Goal: Task Accomplishment & Management: Manage account settings

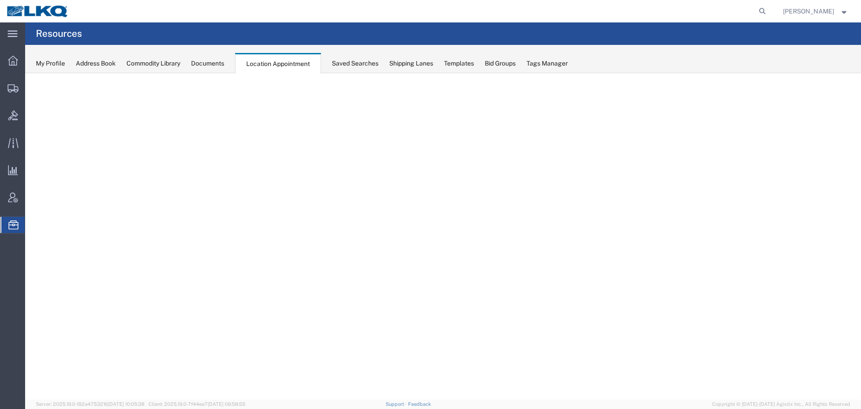
select select "27634"
select select "agendaWeek"
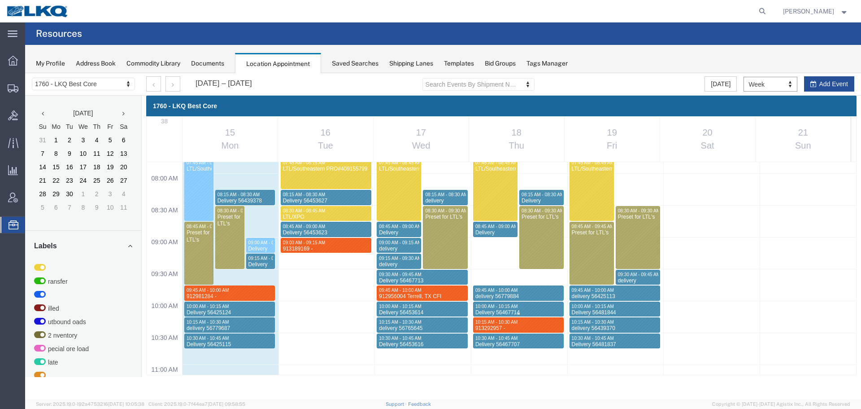
scroll to position [517, 0]
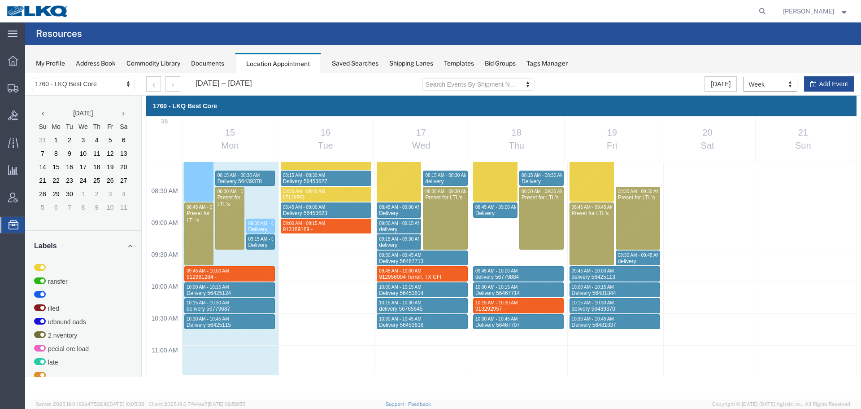
click at [514, 257] on div "12:00 AM 12:30 AM 01:00 AM 01:30 AM 02:00 AM 02:30 AM 03:00 AM 03:30 AM 04:00 A…" at bounding box center [502, 409] width 710 height 1529
select select "1"
select select
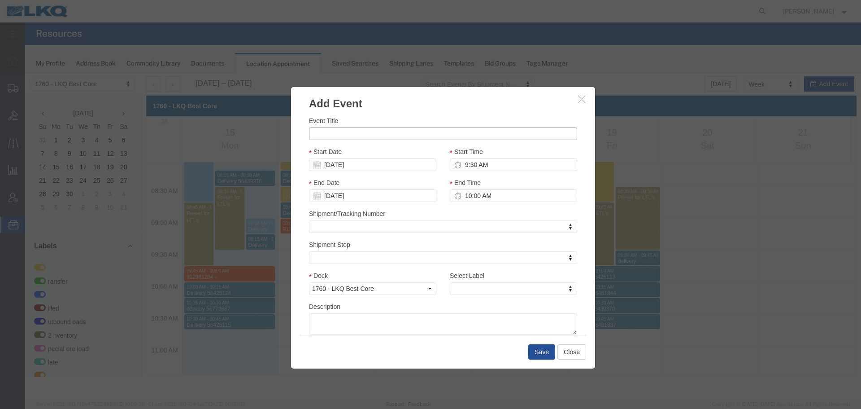
click at [377, 137] on input "Event Title" at bounding box center [443, 133] width 268 height 13
paste input "913348014 - Lavonia, GA"
type input "913348014 - Lavonia, GA"
click at [466, 188] on div "End Time 10:00 AM" at bounding box center [513, 190] width 127 height 24
click at [476, 192] on input "10:00 AM" at bounding box center [513, 195] width 127 height 13
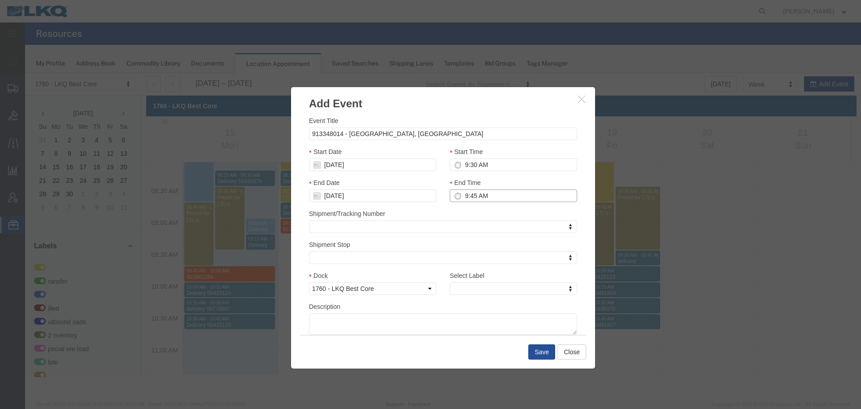
type input "9:45 AM"
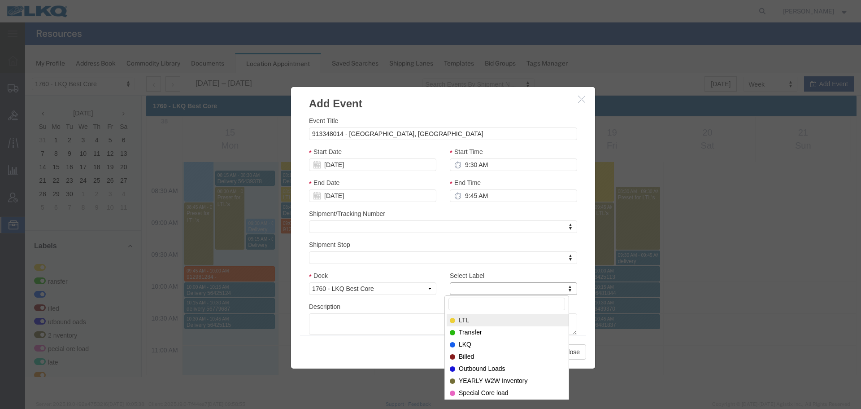
type input "m"
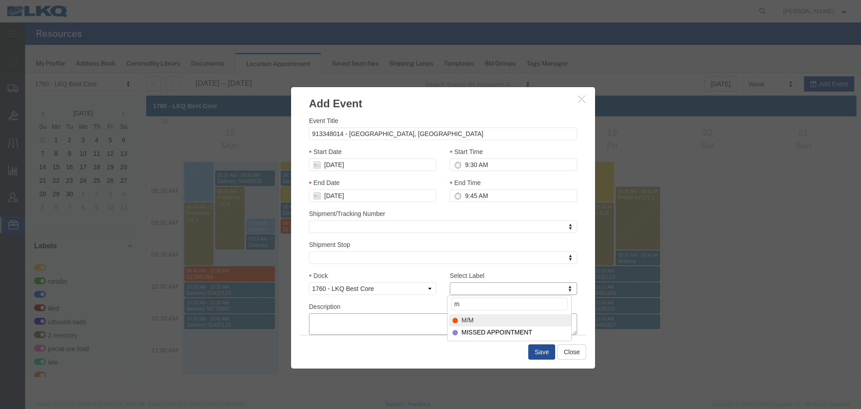
select select "24"
paste textarea "913348014 - Lavonia, GA"
type textarea "913348014 - Lavonia, GA"
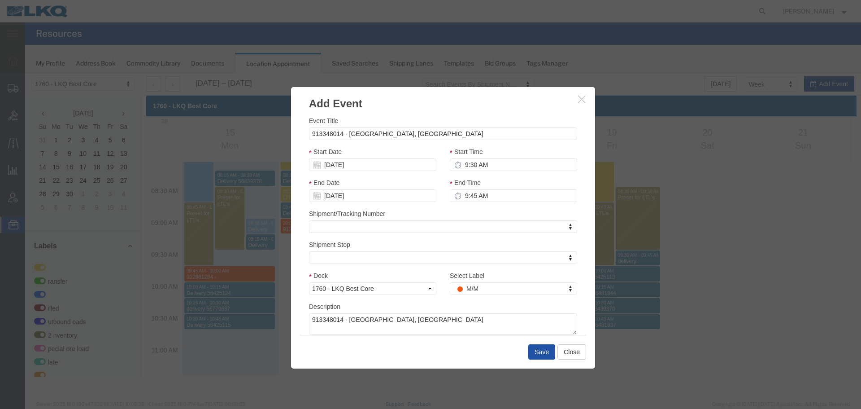
click at [546, 351] on button "Save" at bounding box center [541, 351] width 27 height 15
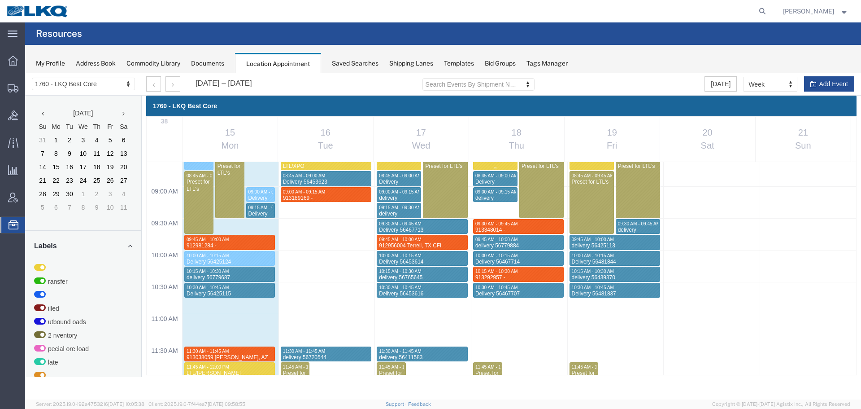
scroll to position [697, 0]
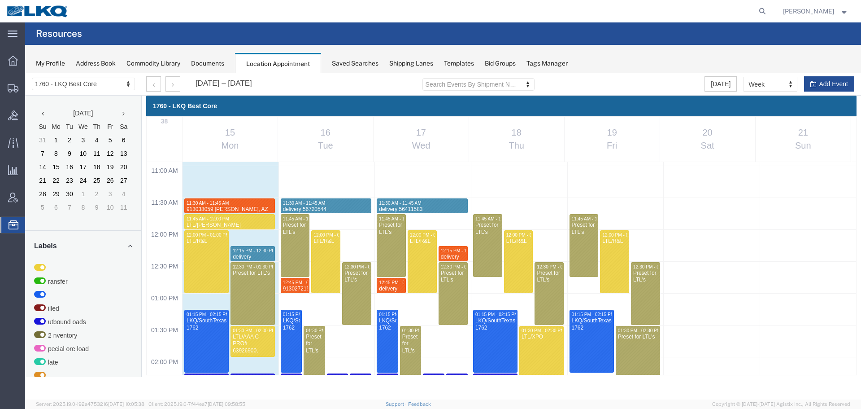
click at [485, 207] on div "12:00 AM 12:30 AM 01:00 AM 01:30 AM 02:00 AM 02:30 AM 03:00 AM 03:30 AM 04:00 A…" at bounding box center [502, 229] width 710 height 1529
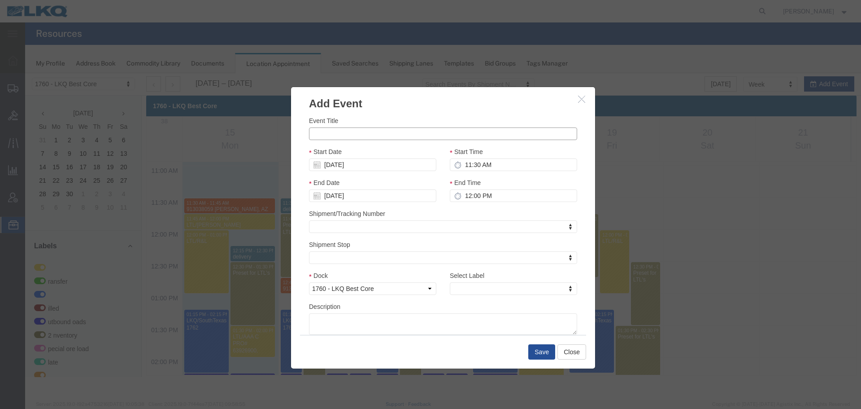
click at [361, 135] on input "Event Title" at bounding box center [443, 133] width 268 height 13
paste input "913349033 - Lavonia, GA"
type input "913349033 - Lavonia, GA"
click at [523, 197] on input "12:00 PM" at bounding box center [513, 195] width 127 height 13
type input "11:45 AM"
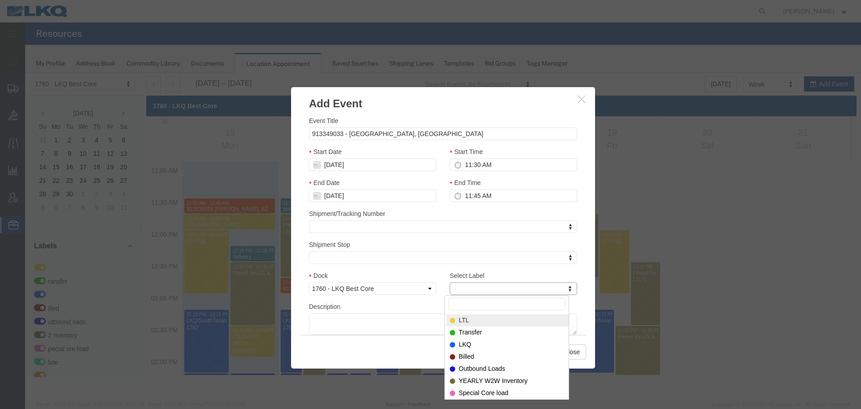
type input "m"
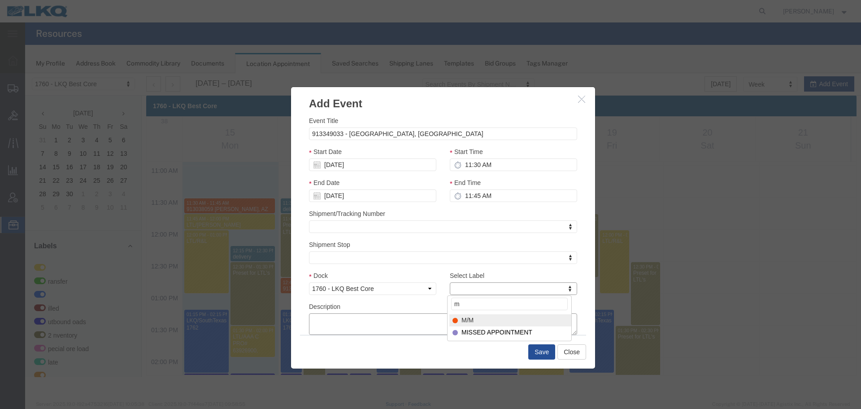
select select "24"
paste textarea "913349033 - Lavonia, GA"
type textarea "913349033 - Lavonia, GA"
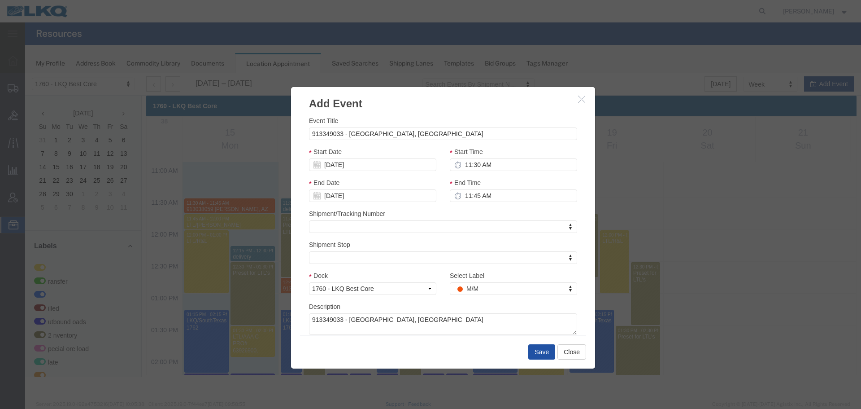
click at [541, 352] on button "Save" at bounding box center [541, 351] width 27 height 15
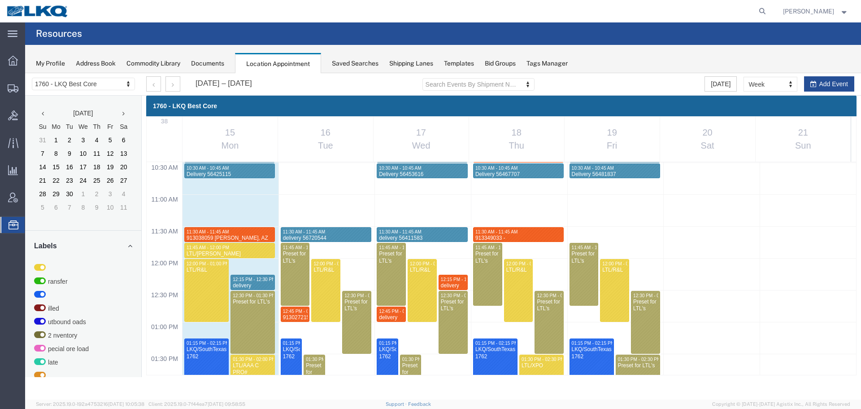
scroll to position [652, 0]
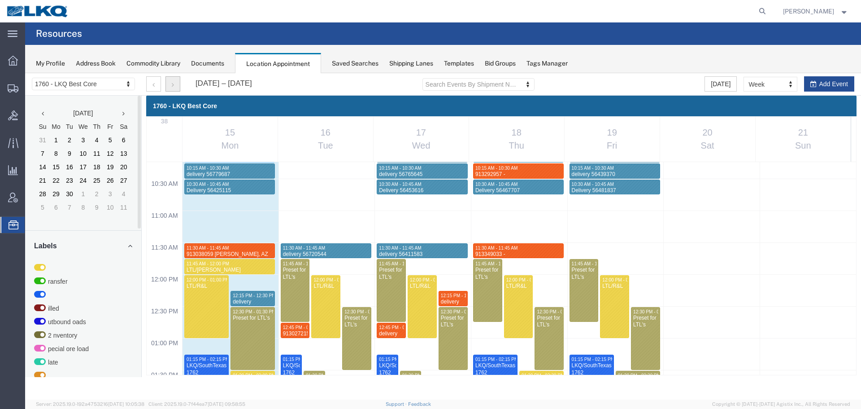
click at [167, 86] on button "button" at bounding box center [173, 83] width 15 height 15
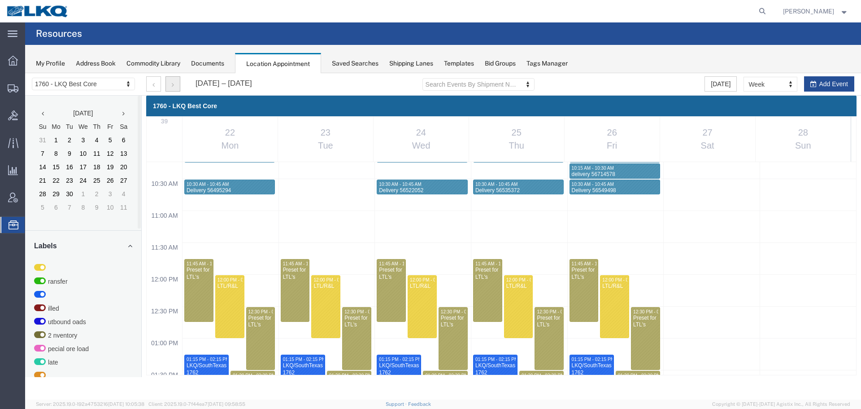
scroll to position [383, 0]
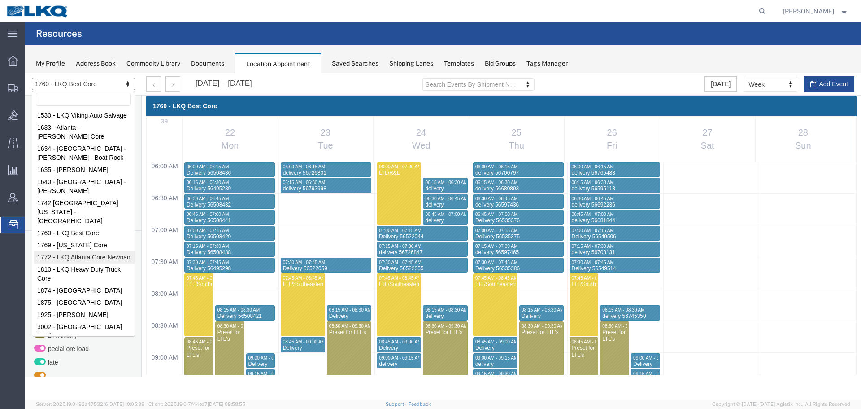
select select "30704"
select select "month"
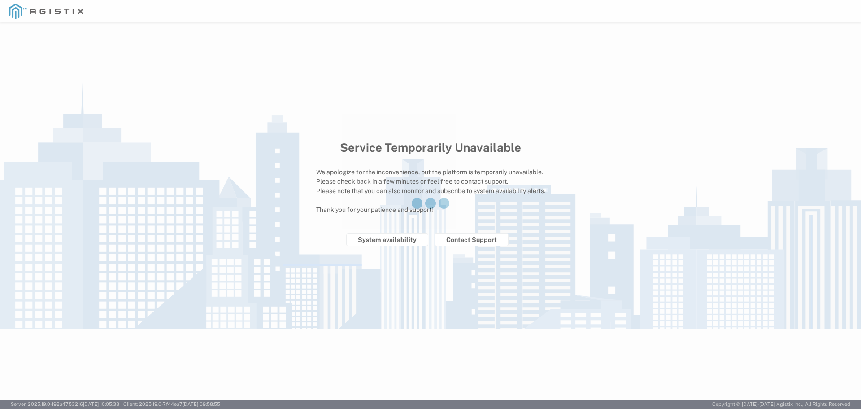
click at [483, 109] on div at bounding box center [430, 204] width 861 height 409
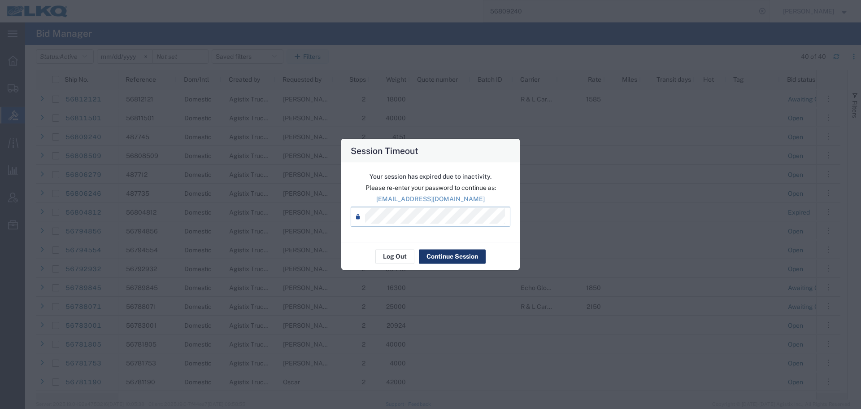
click at [469, 259] on button "Continue Session" at bounding box center [452, 256] width 67 height 14
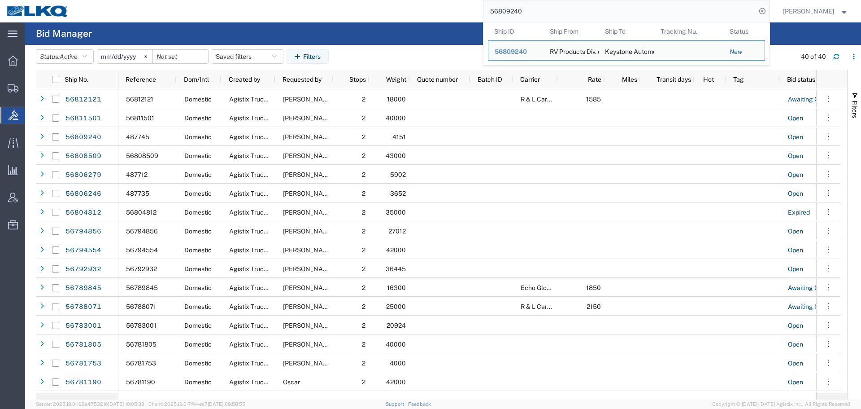
click at [535, 16] on input "56809240" at bounding box center [620, 11] width 273 height 22
paste input "453606"
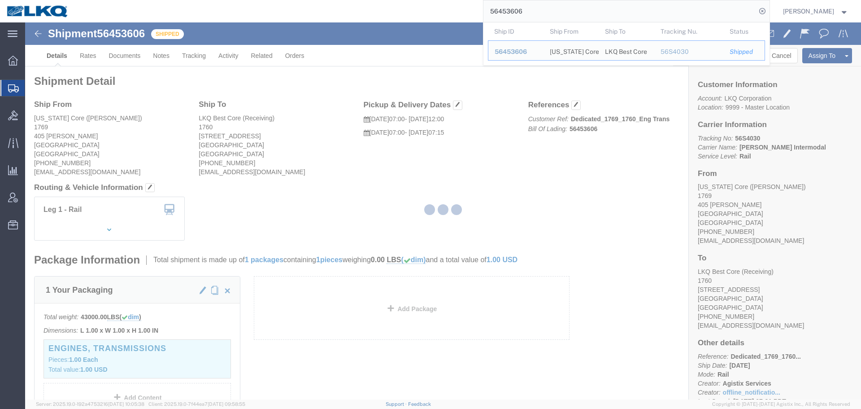
click at [601, 157] on div at bounding box center [443, 210] width 836 height 377
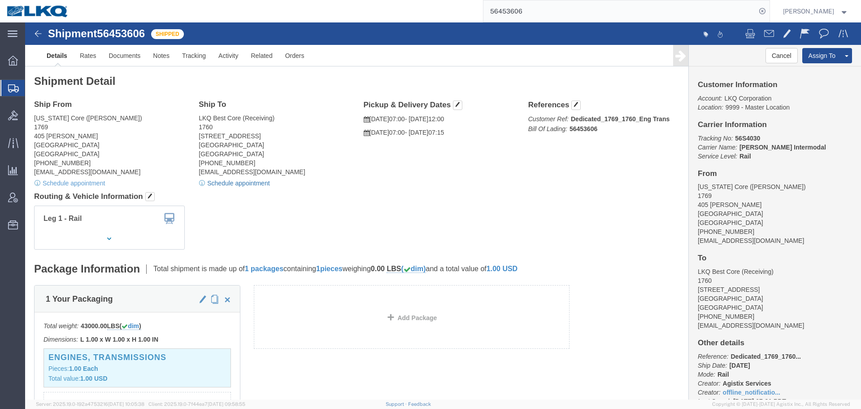
drag, startPoint x: 199, startPoint y: 156, endPoint x: 195, endPoint y: 159, distance: 5.4
click link "Schedule appointment"
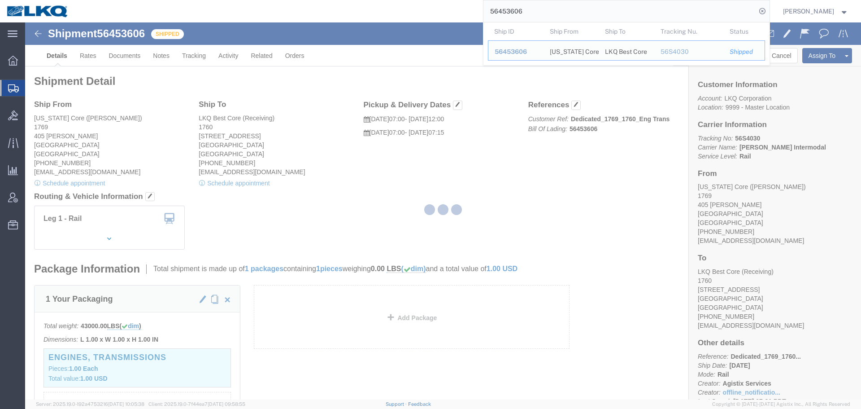
click at [542, 19] on input "56453606" at bounding box center [620, 11] width 273 height 22
paste input "808449"
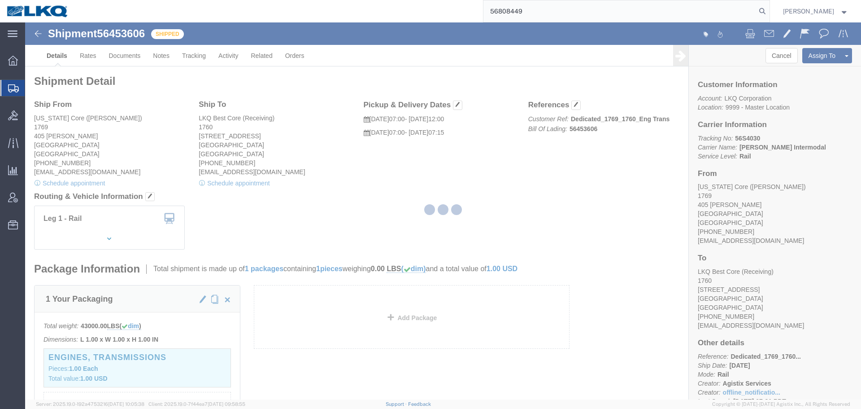
type input "56808449"
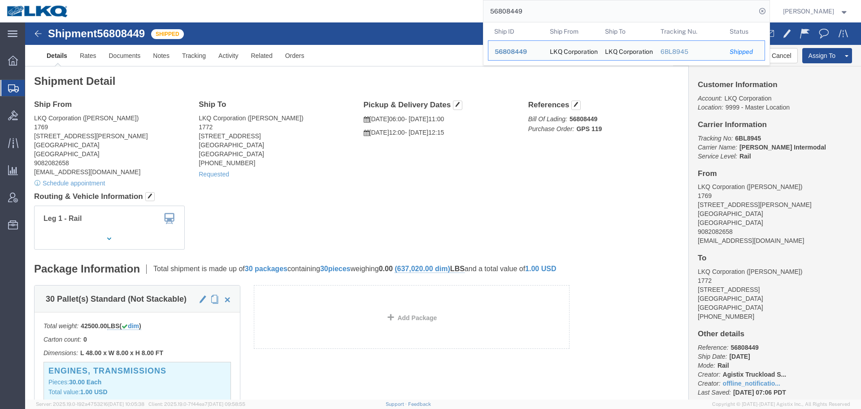
click div "Shipment Detail Ship From LKQ Corporation (Marc Metzger) 1769 405 S Wanamaker A…"
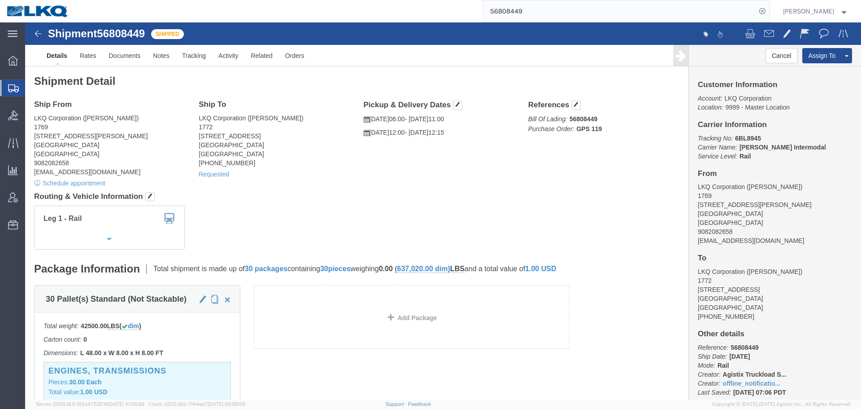
click div "Requested"
click link "Requested"
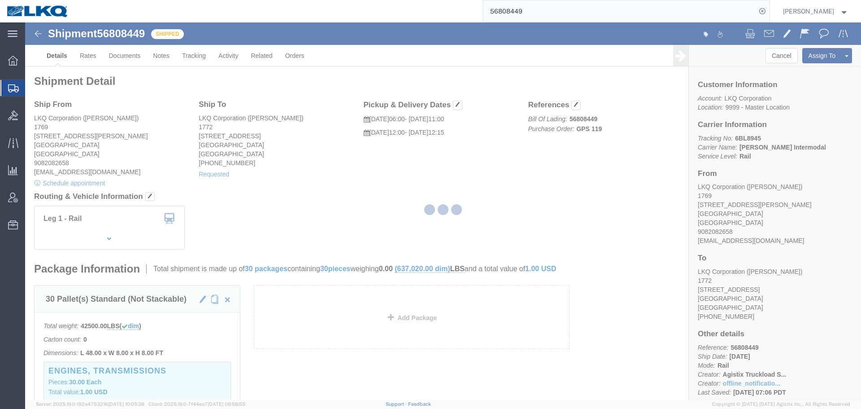
select select
select select "15"
select select
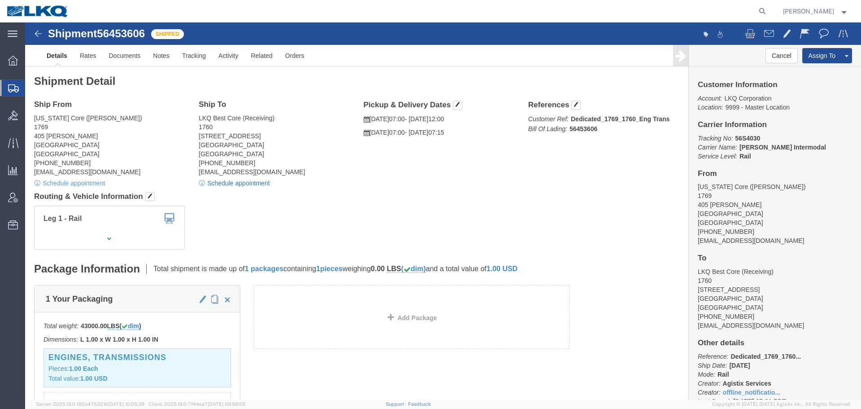
click link "Schedule appointment"
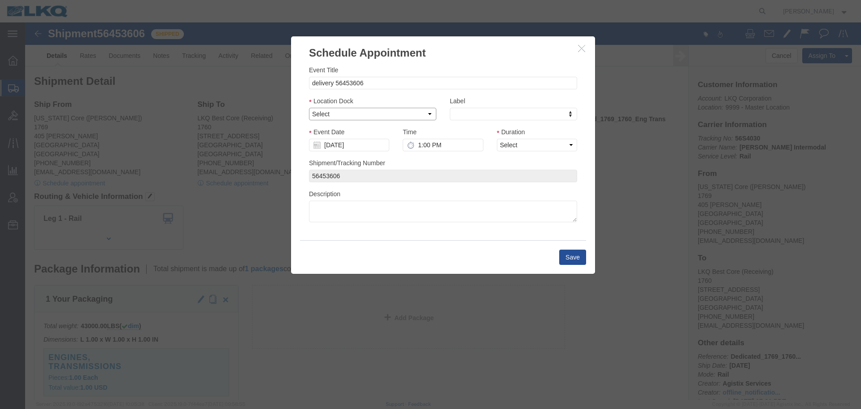
click select "Select 1760 - LKQ Best Core 1760 - Outbound Loads"
select select "1"
click select "Select 1760 - LKQ Best Core 1760 - Outbound Loads"
click input "09/15/2025"
click td "23"
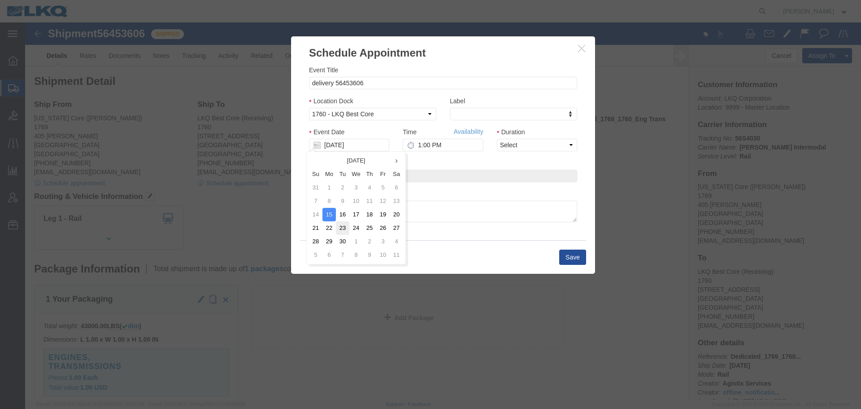
type input "09/23/2025"
click input "1:00 PM"
type input "6:30 AM"
click select "Select 15 min 30 min 45 min 1 hr 2 hr 3 hr 4 hr"
select select "15"
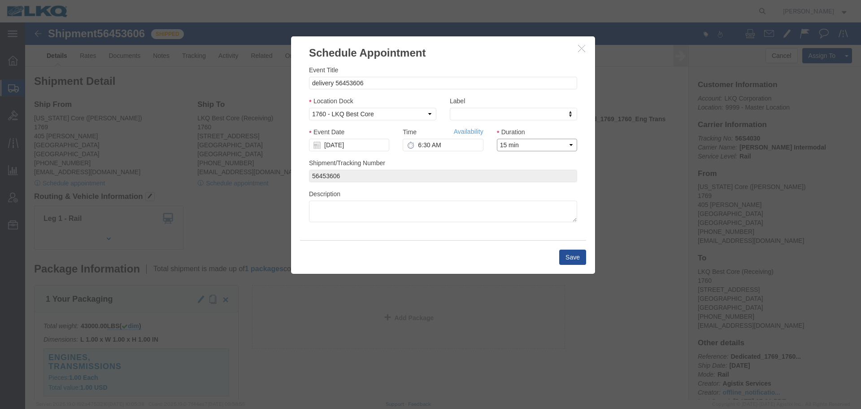
click select "Select 15 min 30 min 45 min 1 hr 2 hr 3 hr 4 hr"
click button "Save"
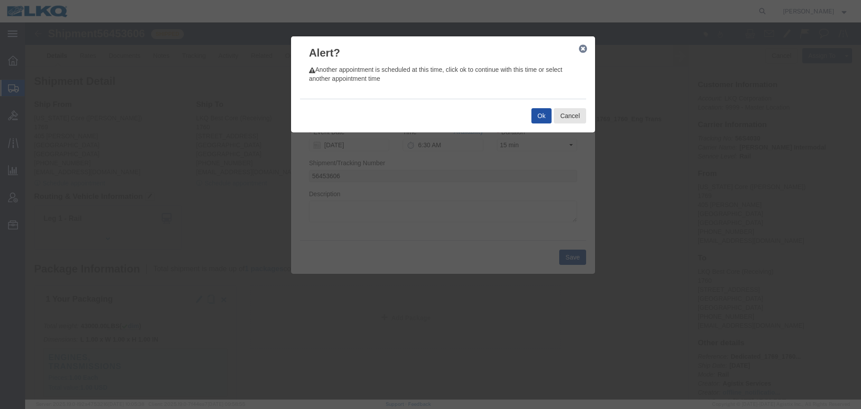
click button "Ok"
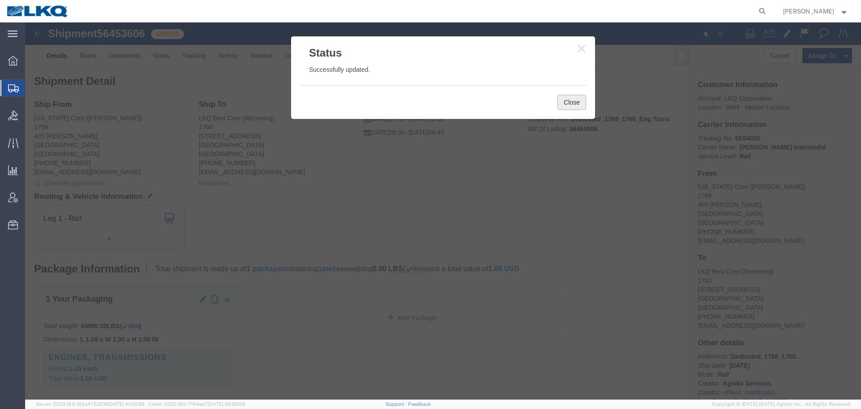
click button "Close"
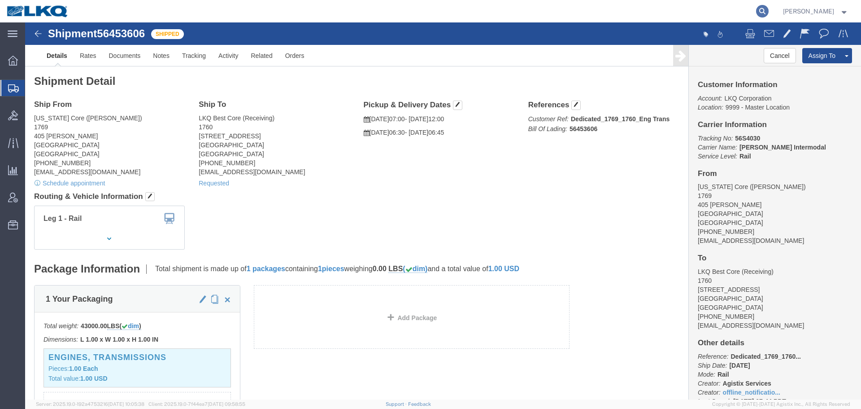
click at [761, 10] on icon at bounding box center [762, 11] width 13 height 13
paste input "56808449"
type input "56808449"
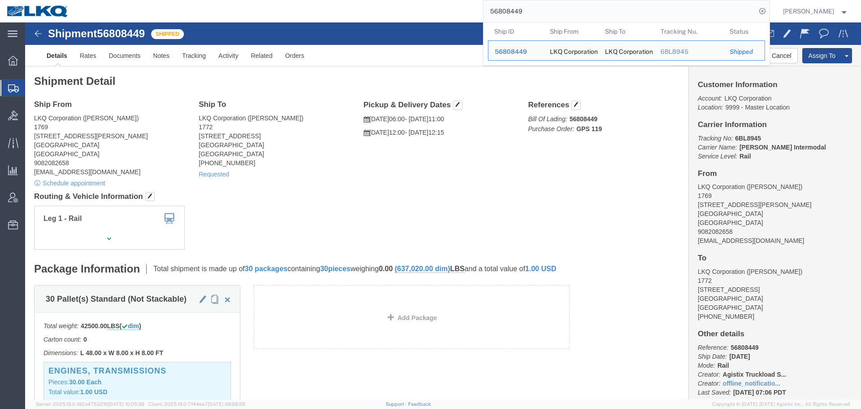
click div "Leg 1 - Rail Vehicle 1: Boxcar"
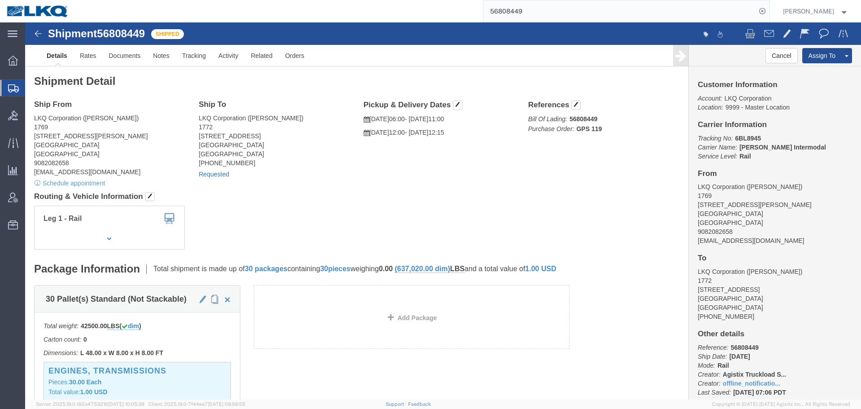
click link "Requested"
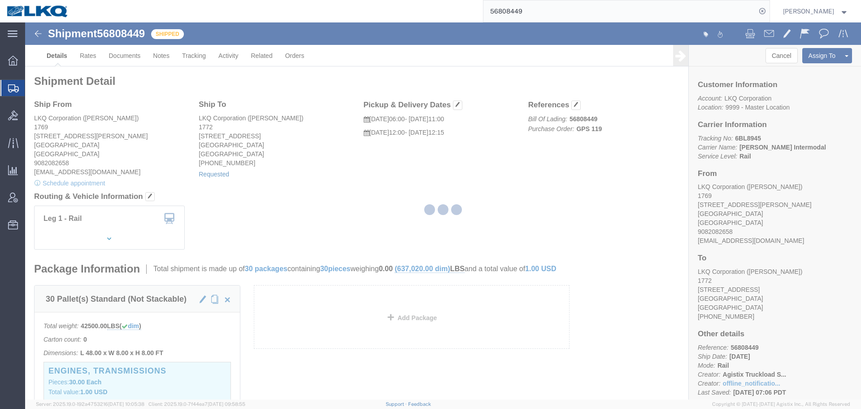
select select "1"
select select
select select "15"
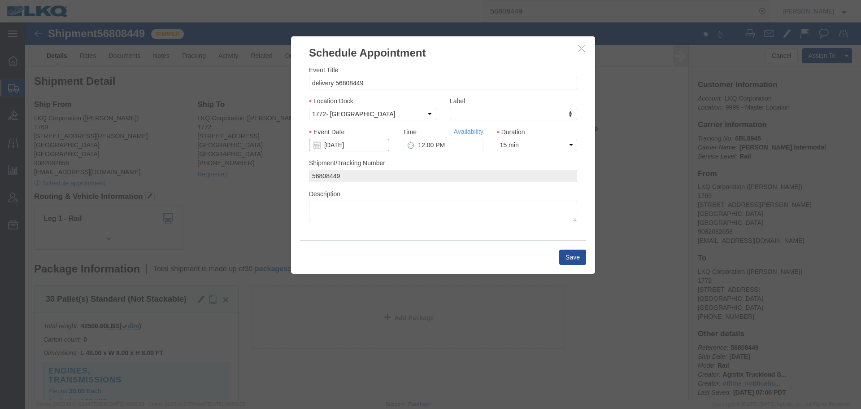
click input "09/19/2025"
click td "23"
type input "09/23/2025"
click input "09/23/2025"
click td "23"
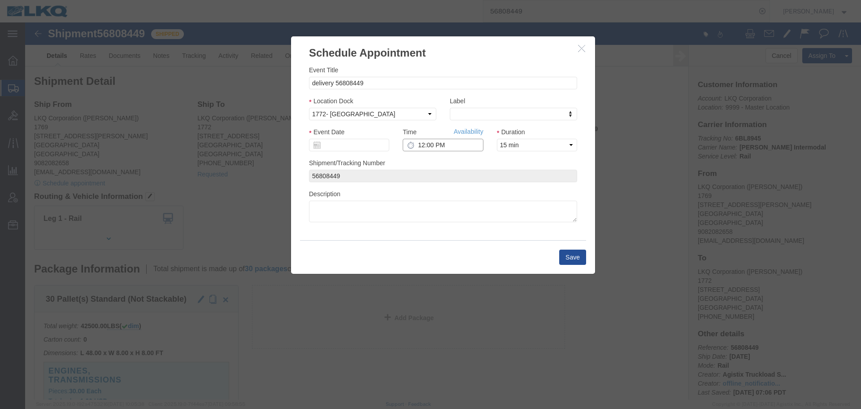
click input "12:00 PM"
click input "Event Date"
click td "23"
type input "09/23/2025"
click input "12:00 PM"
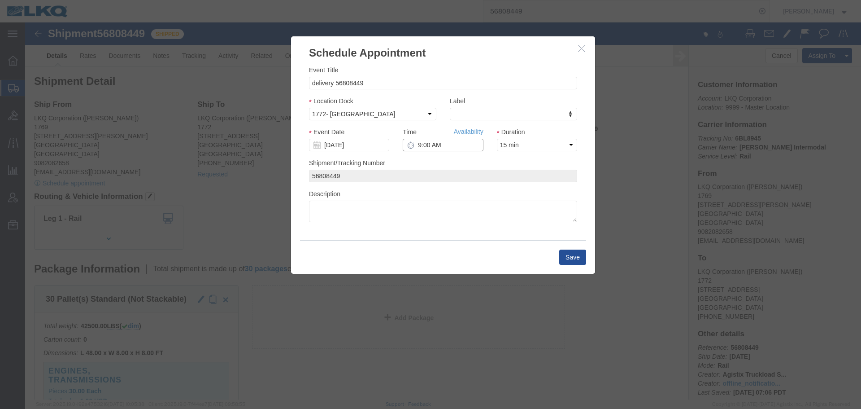
type input "9:00 AM"
click button "Save"
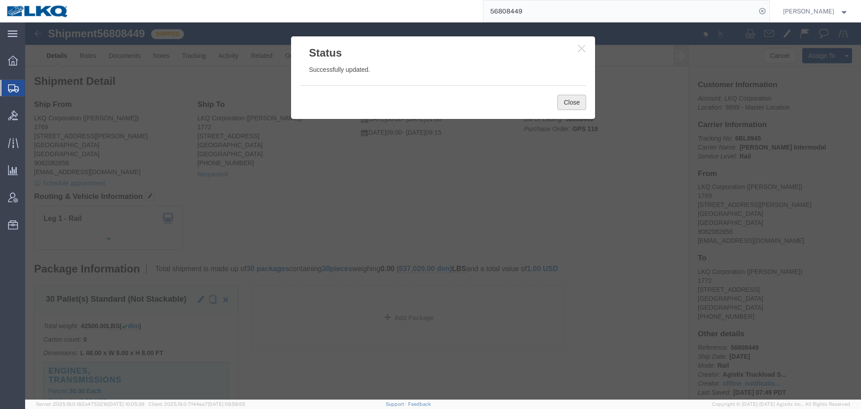
click button "Close"
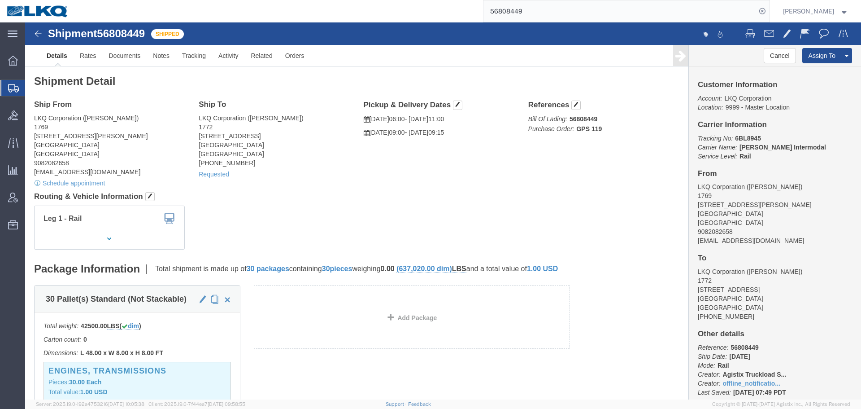
click div "Shipment Detail Ship From LKQ Corporation (Marc Metzger) 1769 405 S Wanamaker A…"
click div "Ship From LKQ Corporation (Marc Metzger) 1769 405 S Wanamaker Ave Ontario, CA 9…"
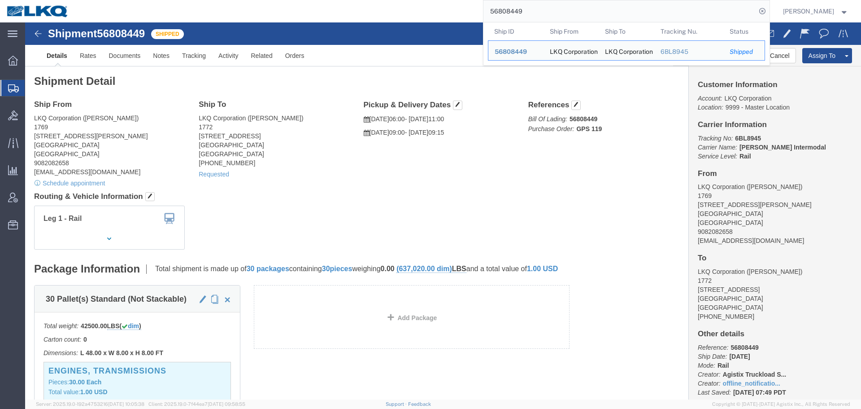
click at [533, 11] on input "56808449" at bounding box center [620, 11] width 273 height 22
paste input "120"
type input "56808120"
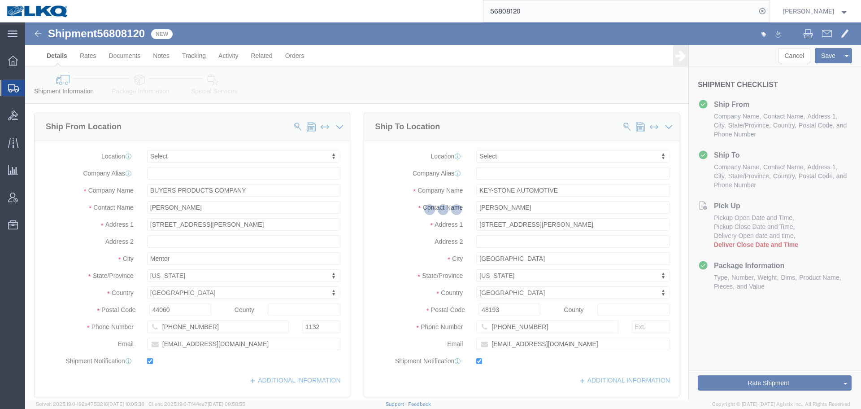
select select
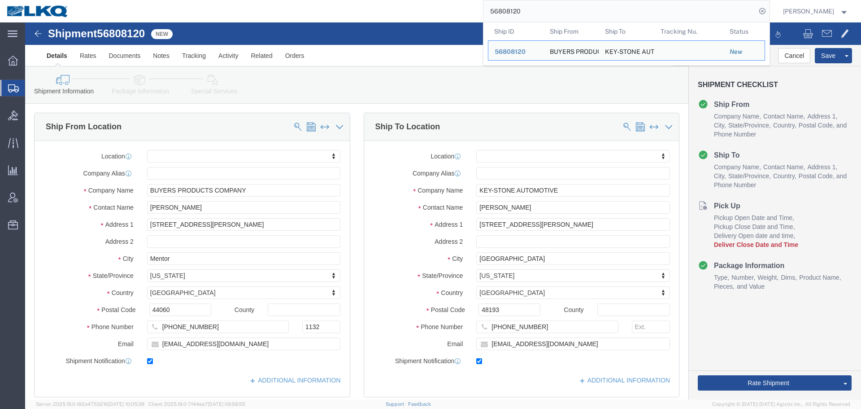
click div "Shipment Information Package Information Special Services Loading Routing"
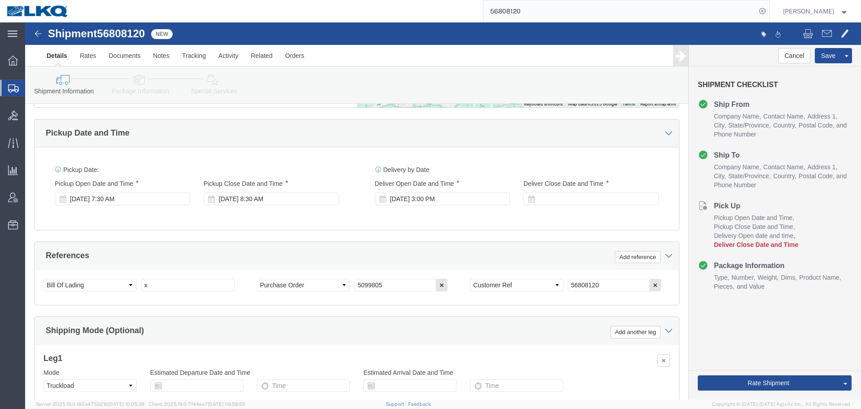
scroll to position [494, 0]
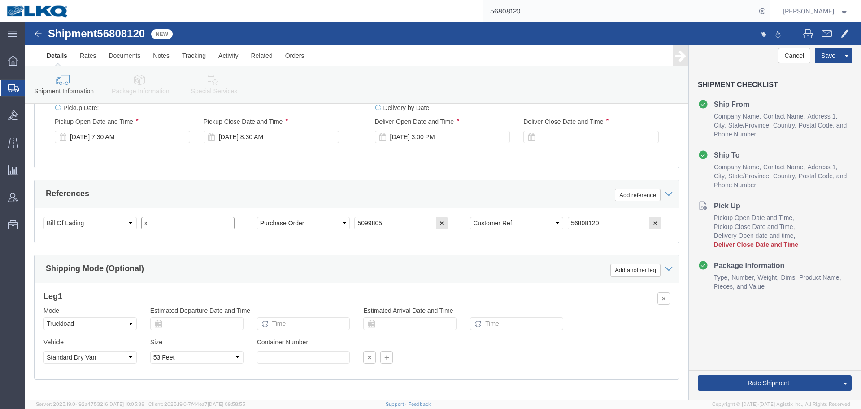
click input "x"
paste input "487768"
type input "487768"
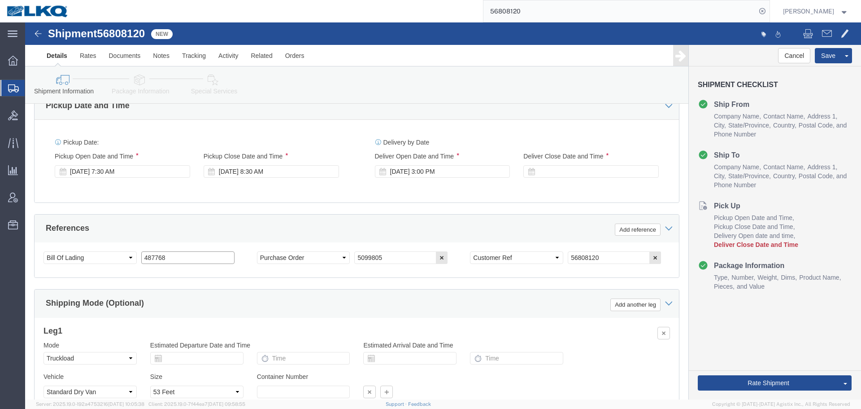
scroll to position [404, 0]
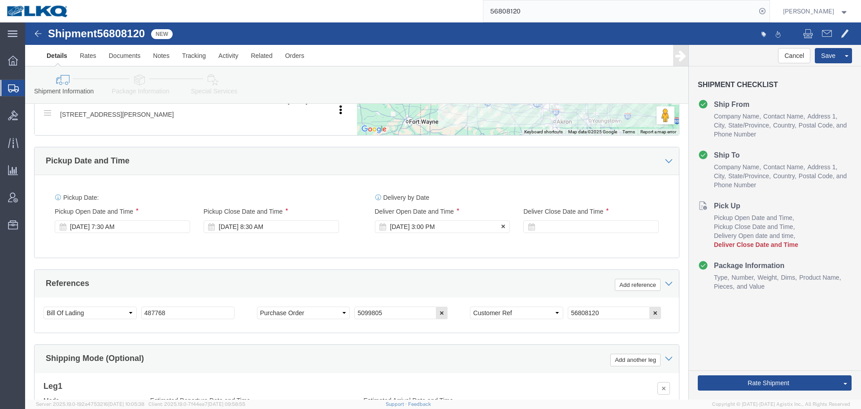
click div "Sep 17 2025 3:00 PM"
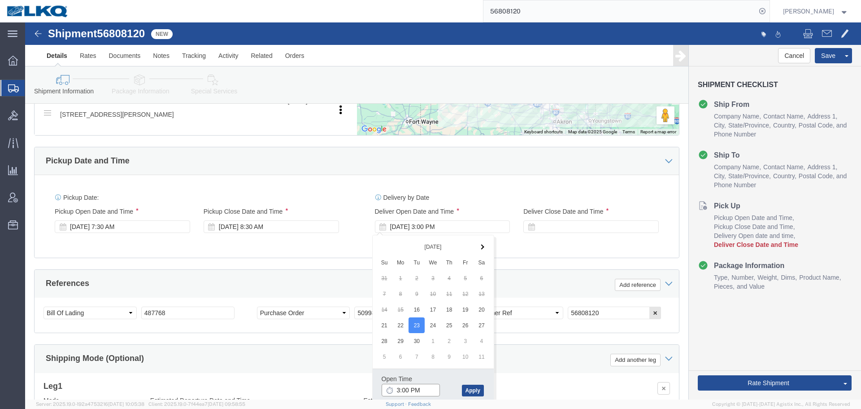
click input "3:00 PM"
type input "7:00 AM"
click button "Apply"
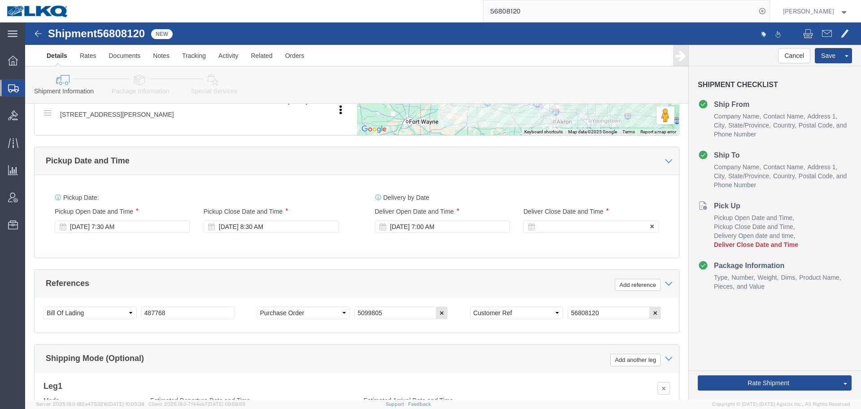
click div
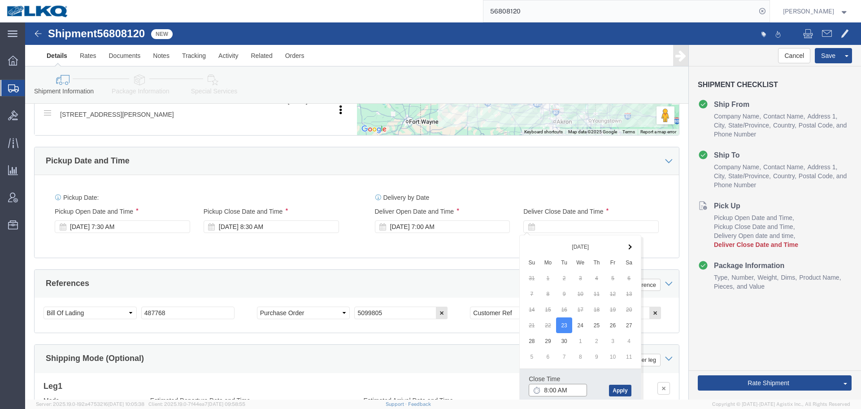
click input "8:00 AM"
type input "7:01 AM"
click button "Apply"
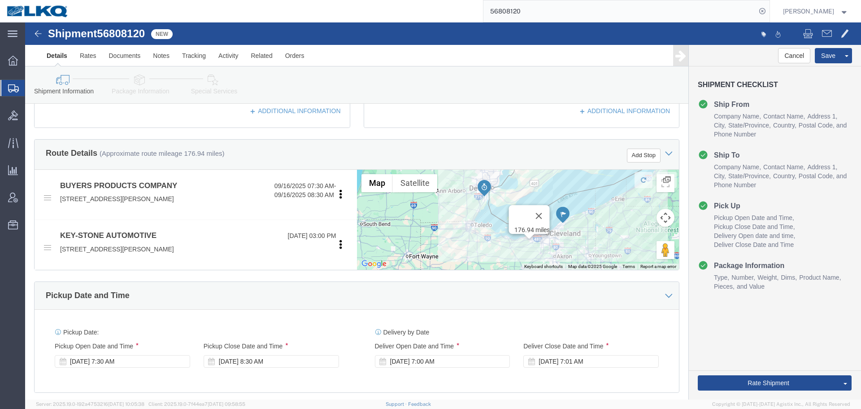
scroll to position [359, 0]
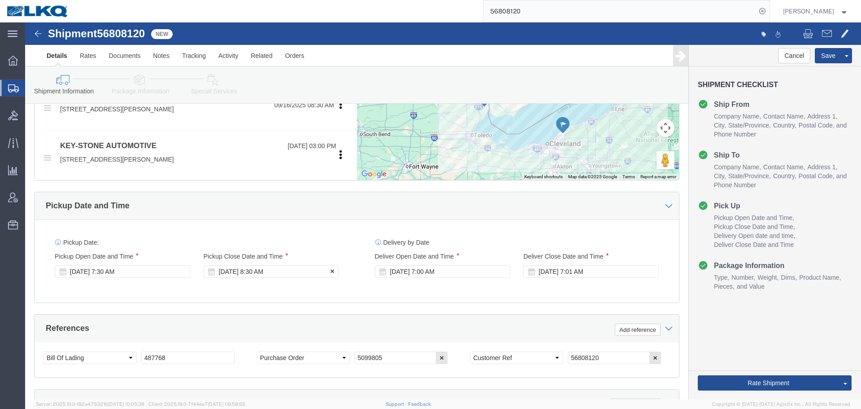
click div "Sep 16 2025 8:30 AM"
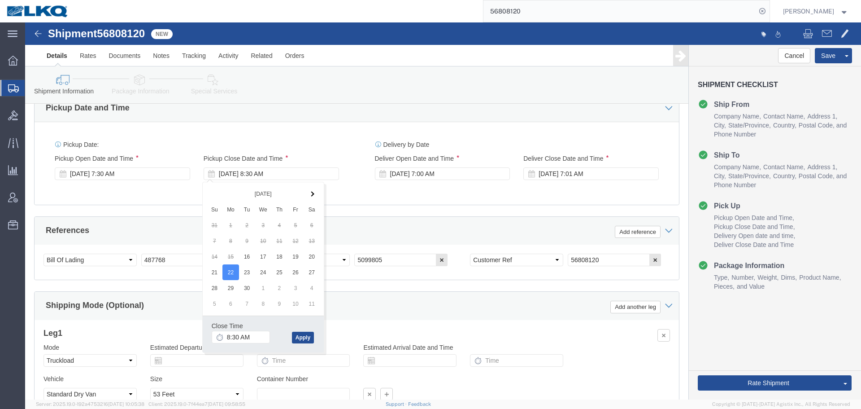
scroll to position [447, 0]
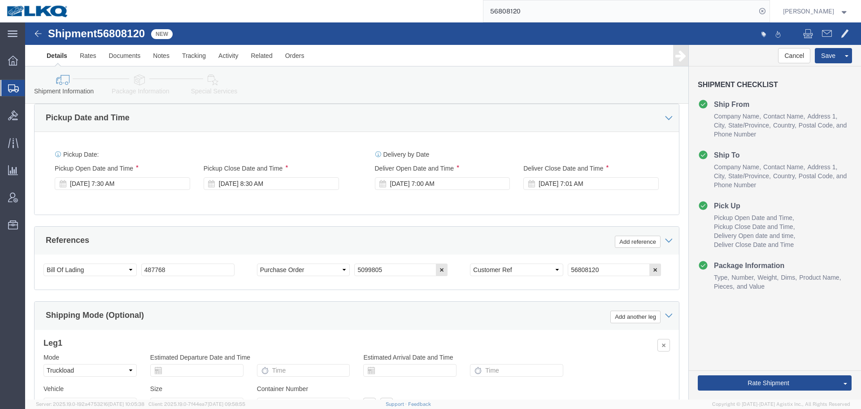
click div "Select Account Type Activity ID Airline Appointment Number ASN Batch Request # …"
click div "Sep 16 2025 7:30 AM"
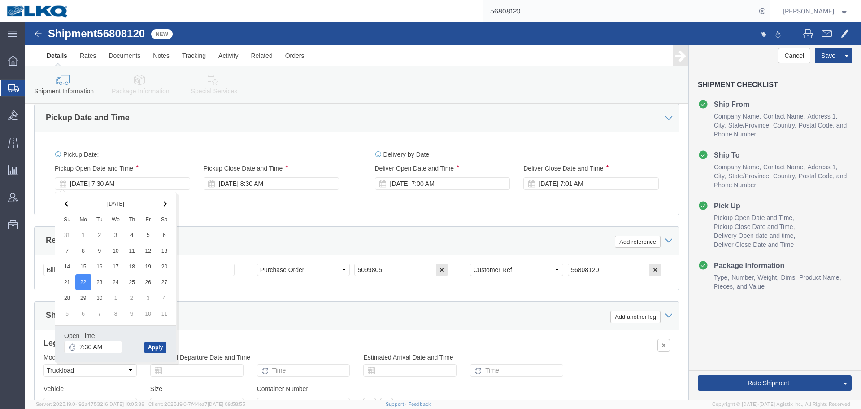
click button "Apply"
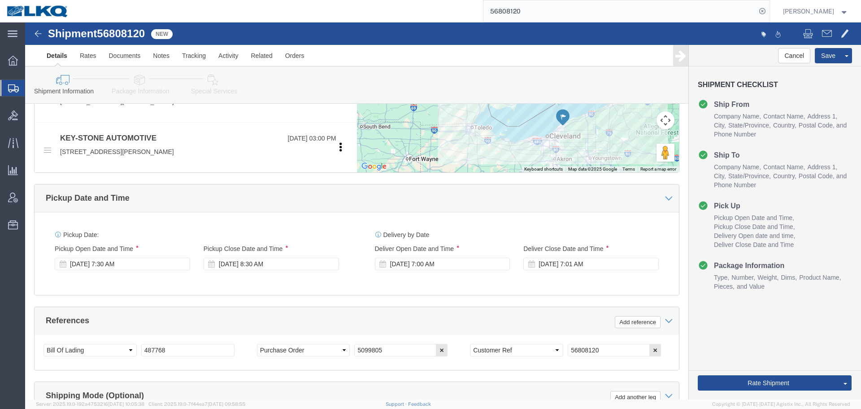
scroll to position [178, 0]
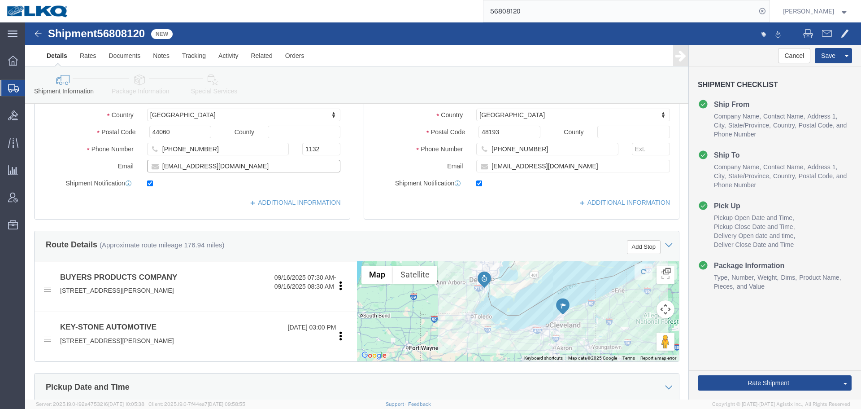
click input "bpclogistics@buyersproducts.com"
click button "Save"
type button "Save"
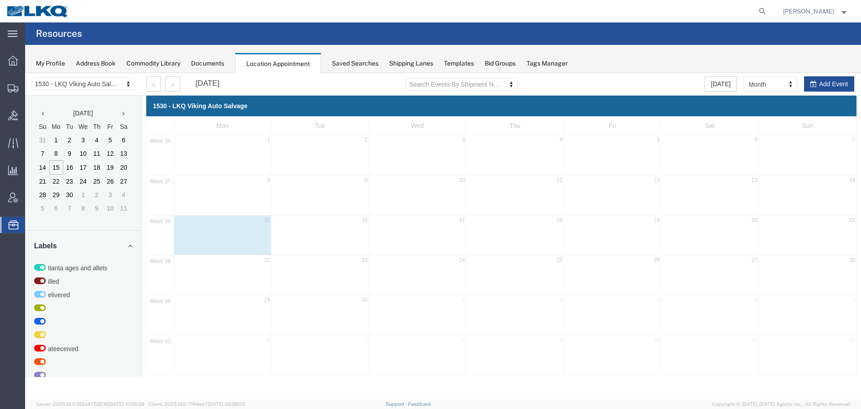
click at [100, 77] on div "1530 - LKQ Viking Auto Salvage 1530 - LKQ Viking Auto Salvage 1633 - [GEOGRAPHI…" at bounding box center [83, 84] width 117 height 22
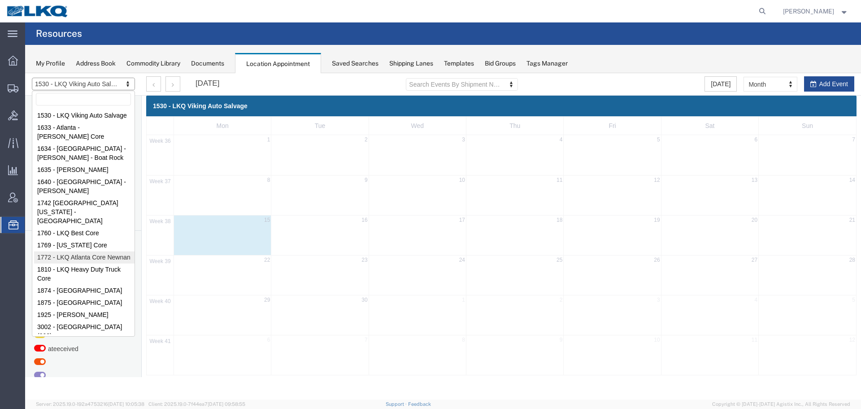
select select "30704"
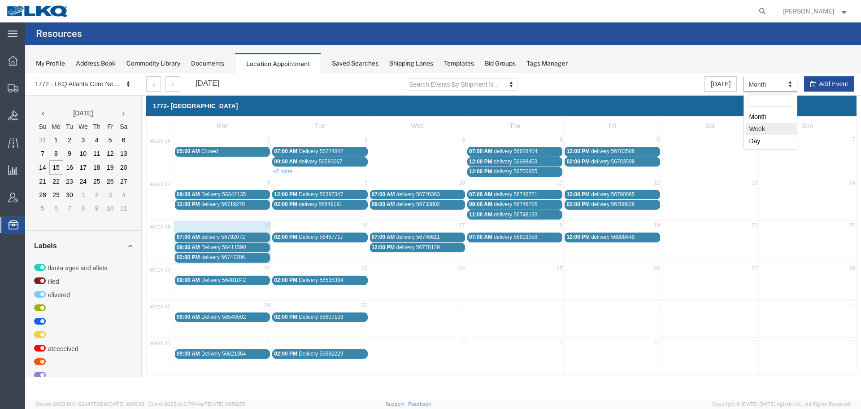
select select "agendaWeek"
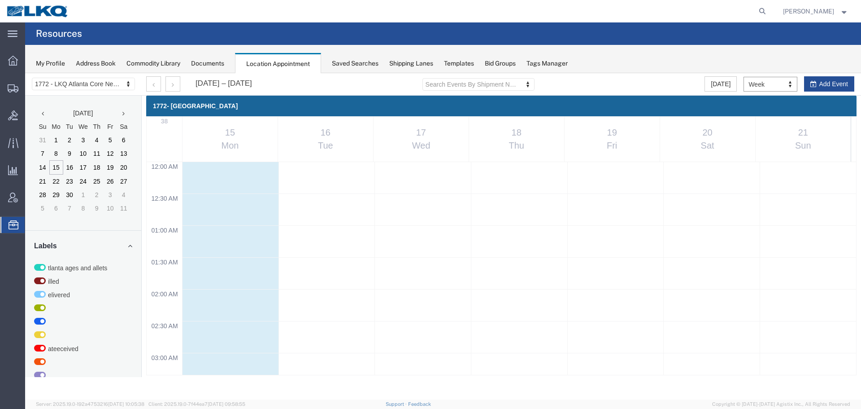
scroll to position [383, 0]
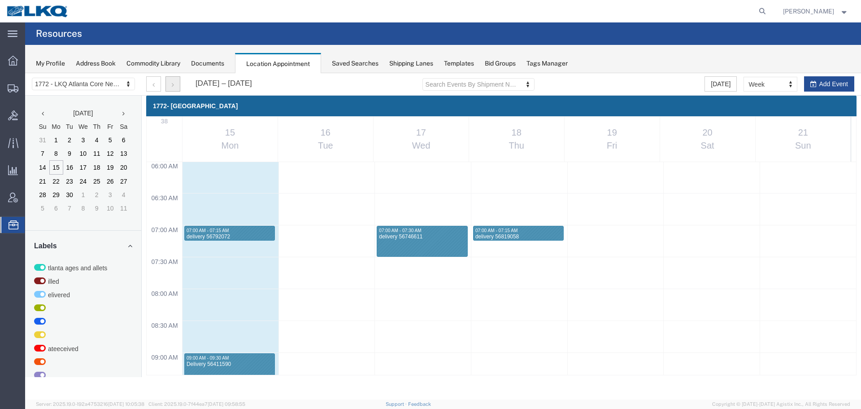
click at [171, 83] on button "button" at bounding box center [173, 83] width 15 height 15
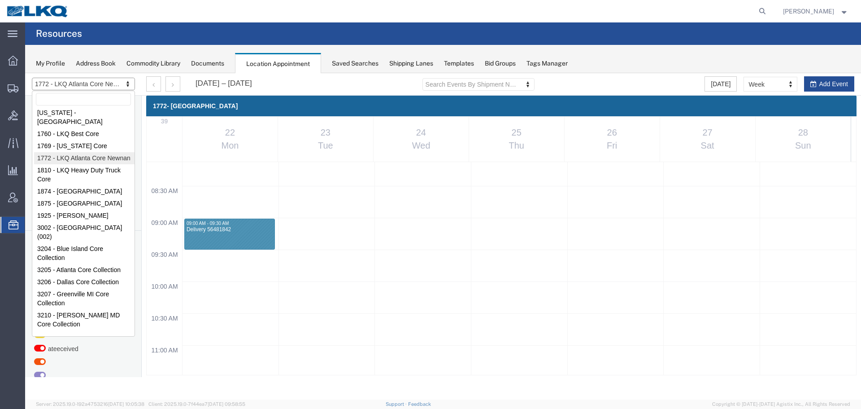
scroll to position [102, 0]
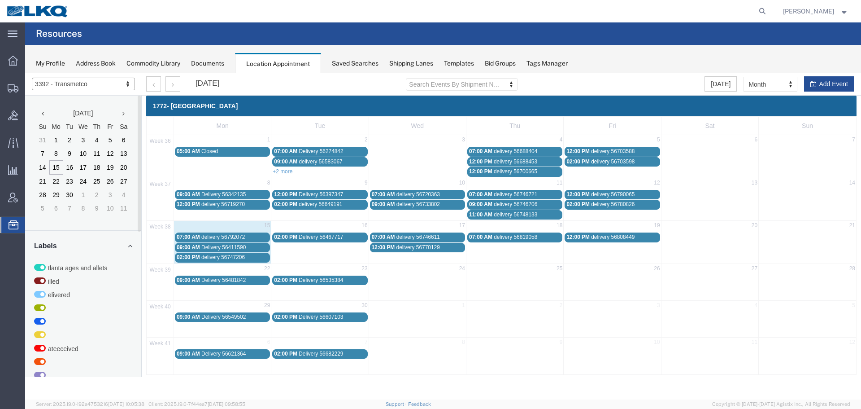
select select "28018"
click at [769, 84] on div at bounding box center [443, 236] width 836 height 326
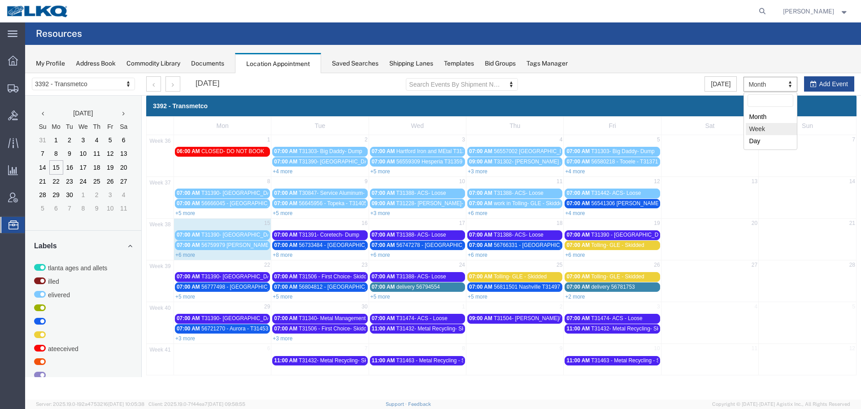
select select "agendaWeek"
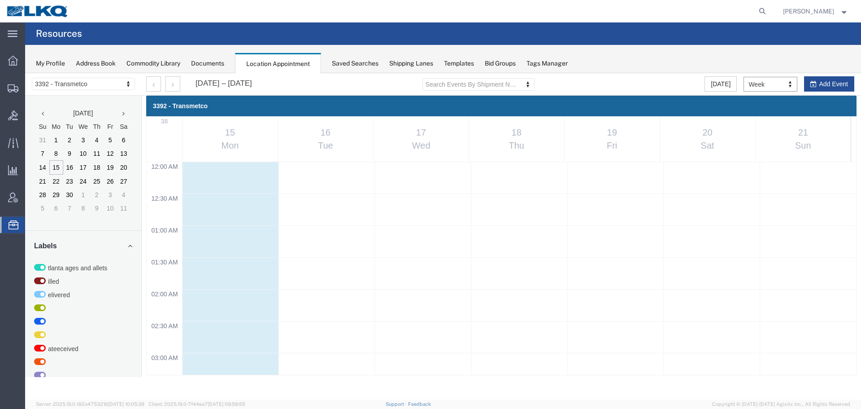
scroll to position [383, 0]
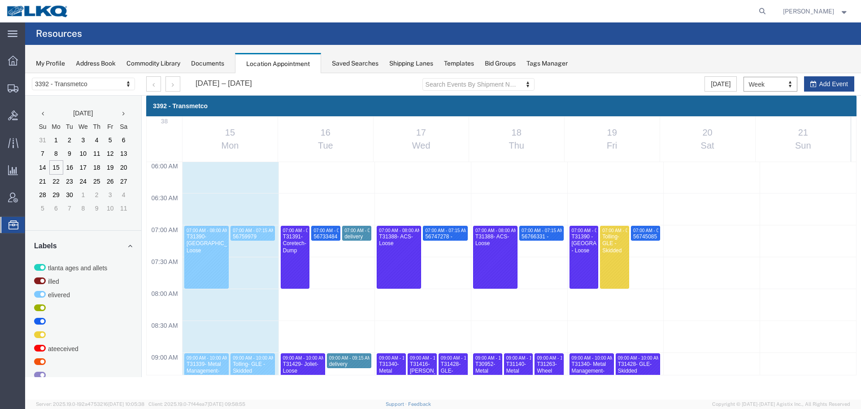
click at [643, 52] on div "My Profile Address Book Commodity Library Documents Location Appointment Saved …" at bounding box center [443, 59] width 836 height 28
click at [179, 83] on button "button" at bounding box center [173, 83] width 15 height 15
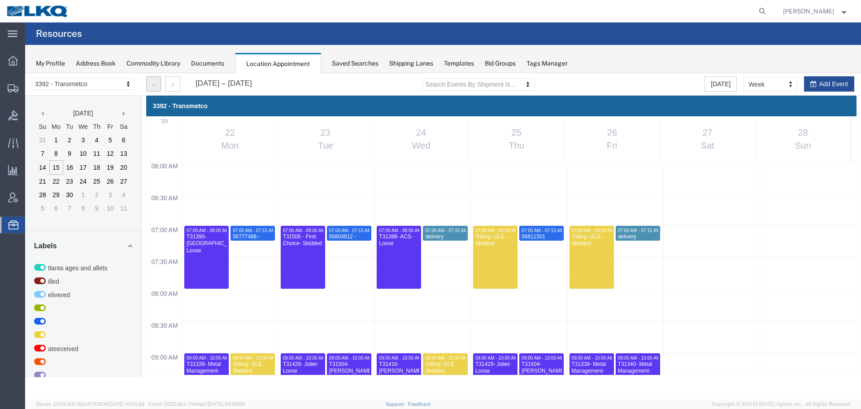
click at [156, 85] on button "button" at bounding box center [153, 83] width 15 height 15
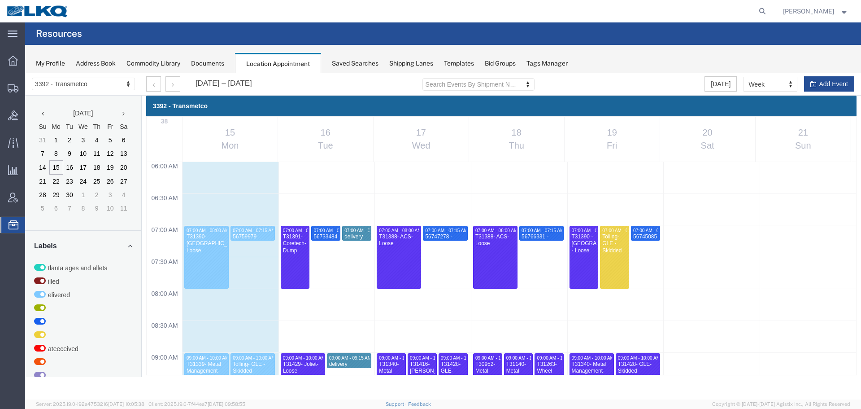
scroll to position [606, 0]
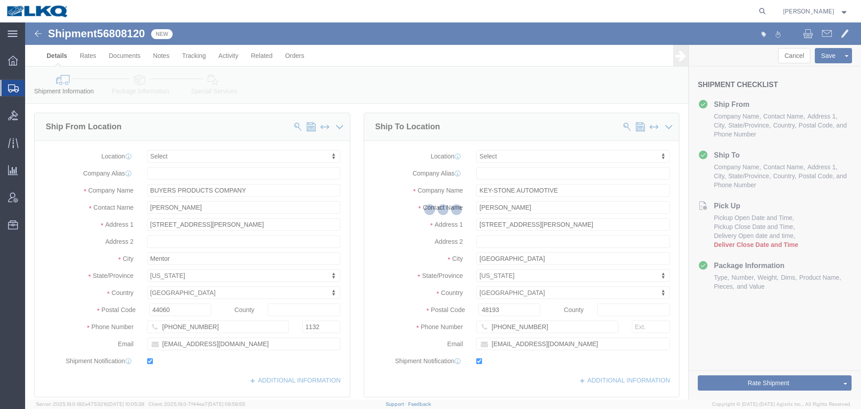
select select
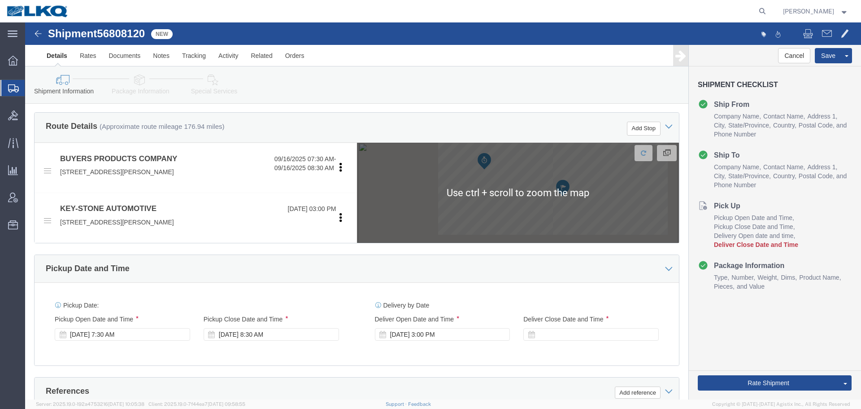
scroll to position [404, 0]
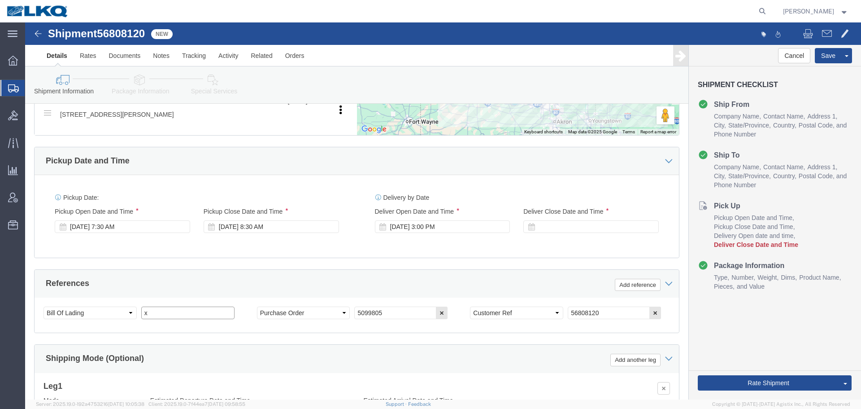
click input "x"
paste input "487768"
type input "487768"
click div "Sep 17 2025 3:00 PM"
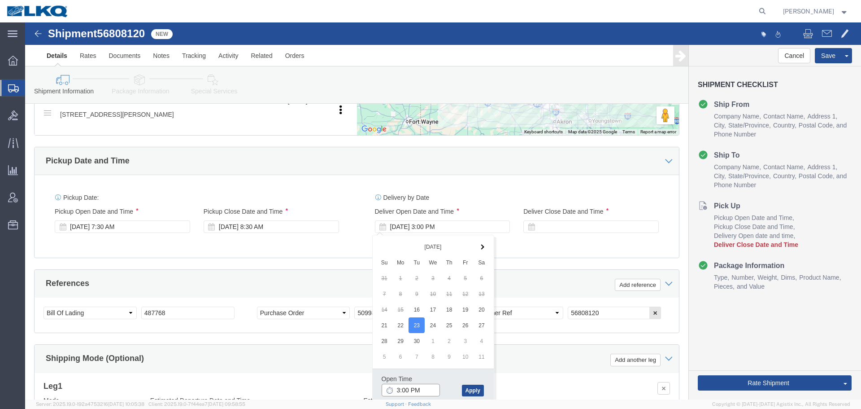
click input "3:00 PM"
type input "7:00 AM"
click button "Apply"
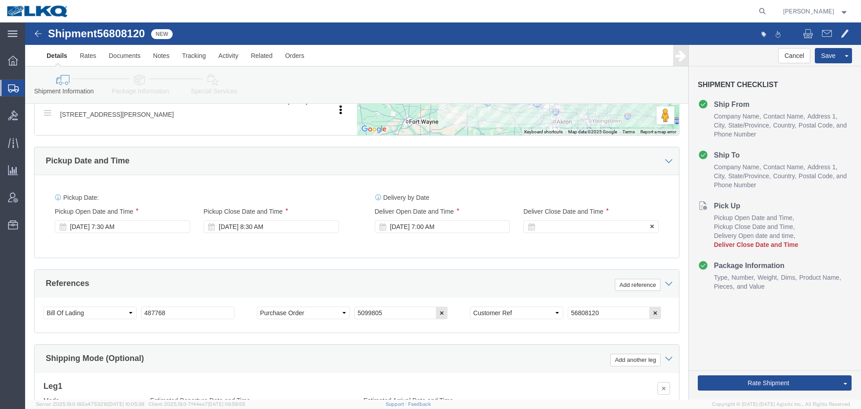
click div
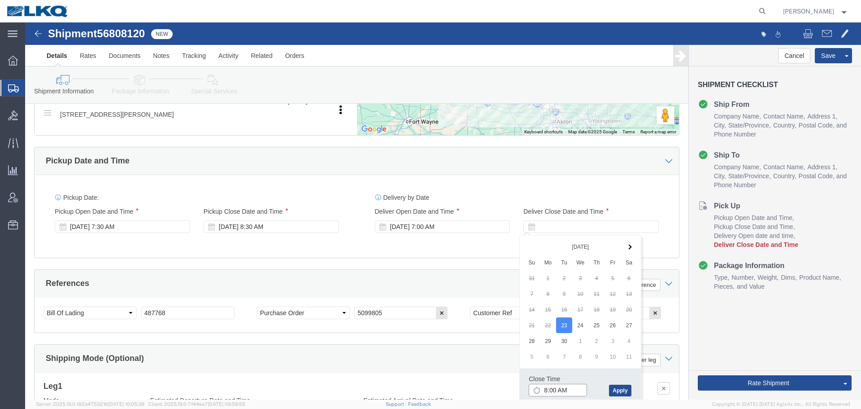
click input "8:00 AM"
type input "7:01 AM"
click button "Apply"
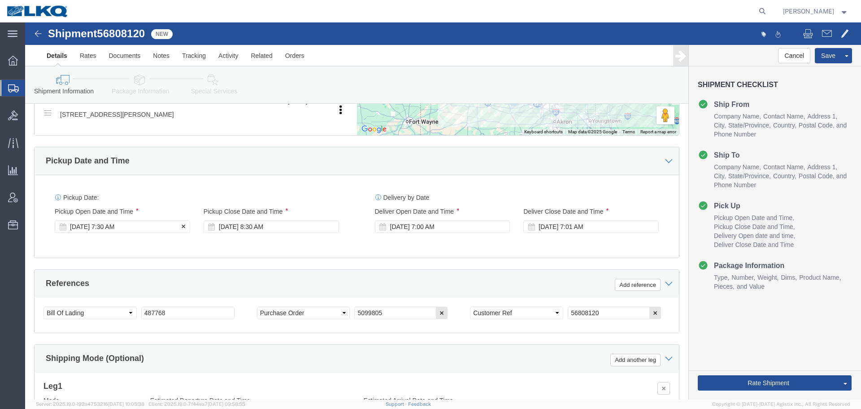
click div "Sep 16 2025 7:30 AM"
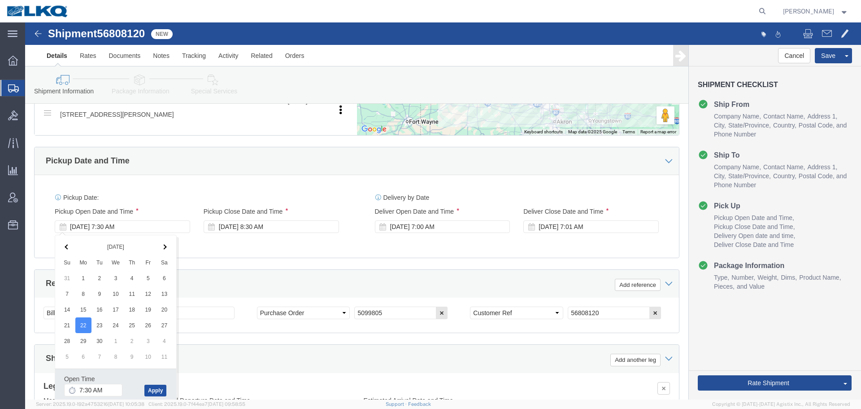
click button "Apply"
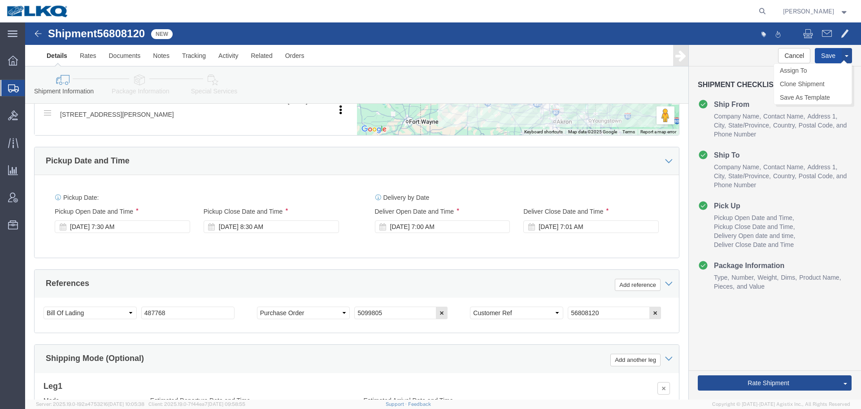
click button "Save"
type button "Save"
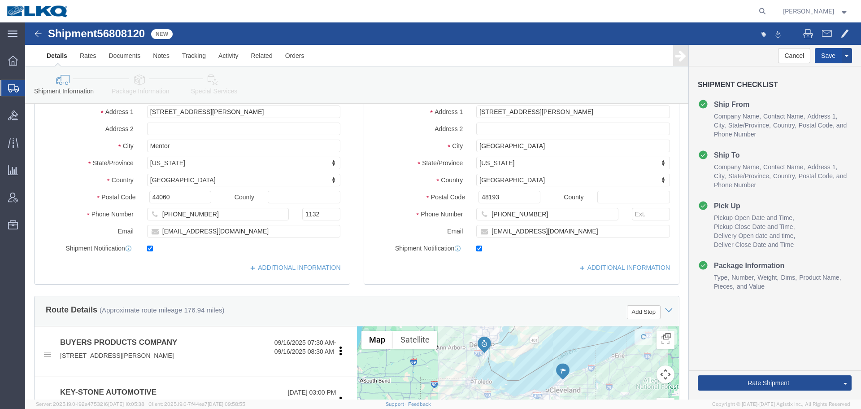
scroll to position [45, 0]
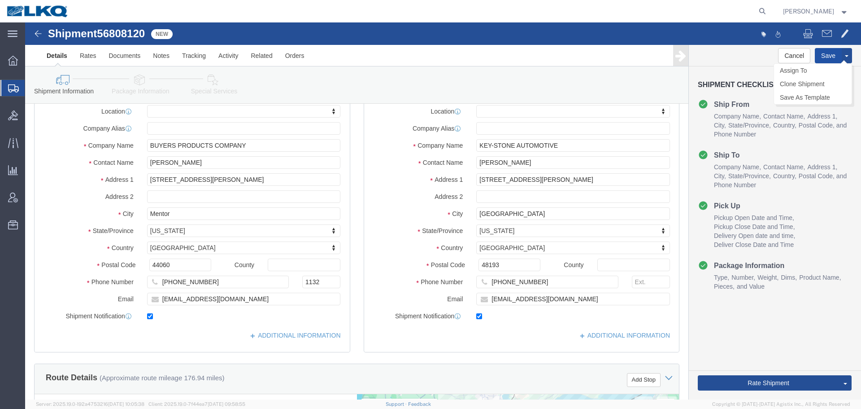
click button "Save"
click input "44060"
click input "48193"
click button "Save"
click input "48193"
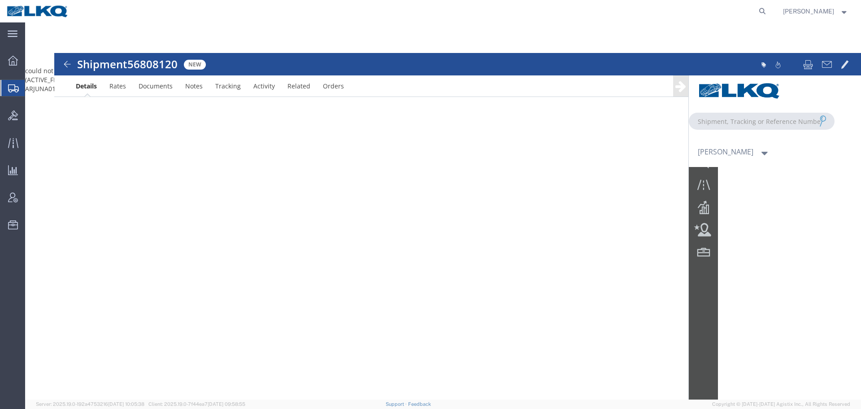
click at [162, 67] on div at bounding box center [443, 210] width 836 height 377
click at [767, 10] on icon at bounding box center [762, 11] width 13 height 13
paste input "56808120"
type input "56808120"
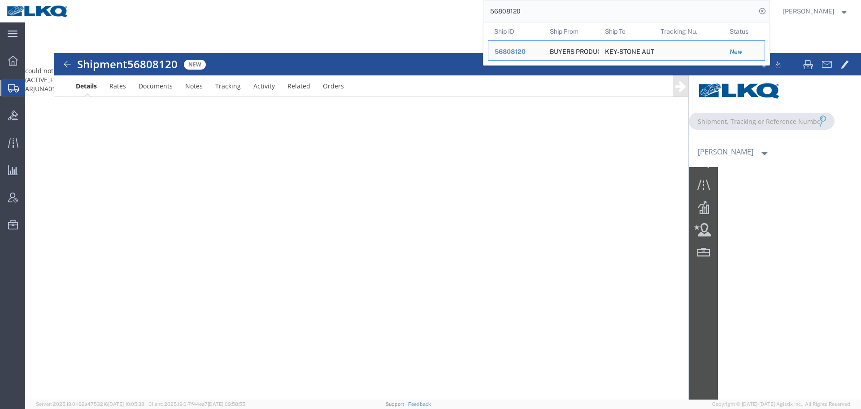
click at [557, 179] on div at bounding box center [443, 210] width 836 height 377
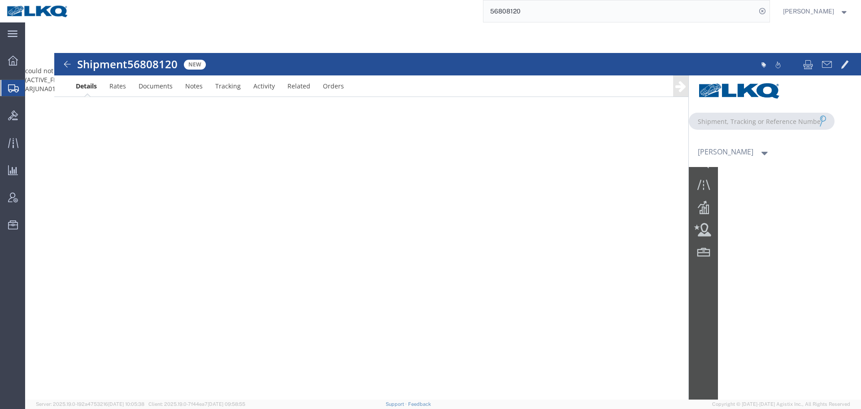
drag, startPoint x: 46, startPoint y: 7, endPoint x: 57, endPoint y: 13, distance: 12.9
click at [46, 7] on img at bounding box center [37, 10] width 63 height 13
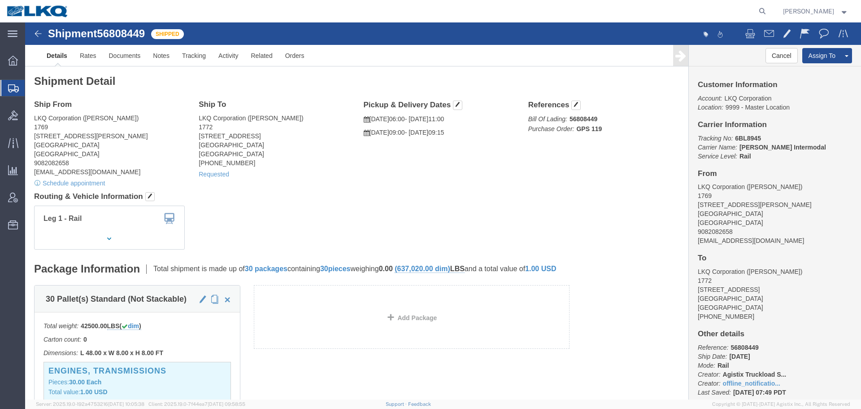
click at [768, 14] on form at bounding box center [763, 11] width 14 height 22
click at [761, 12] on icon at bounding box center [762, 11] width 13 height 13
paste input "56808120"
type input "56808120"
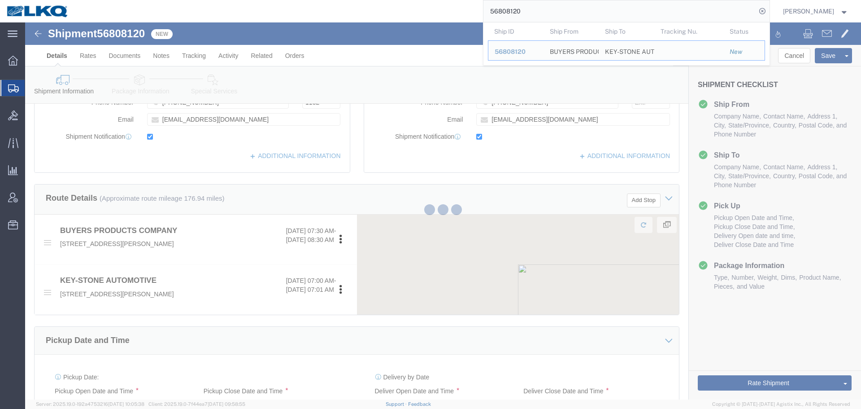
scroll to position [485, 0]
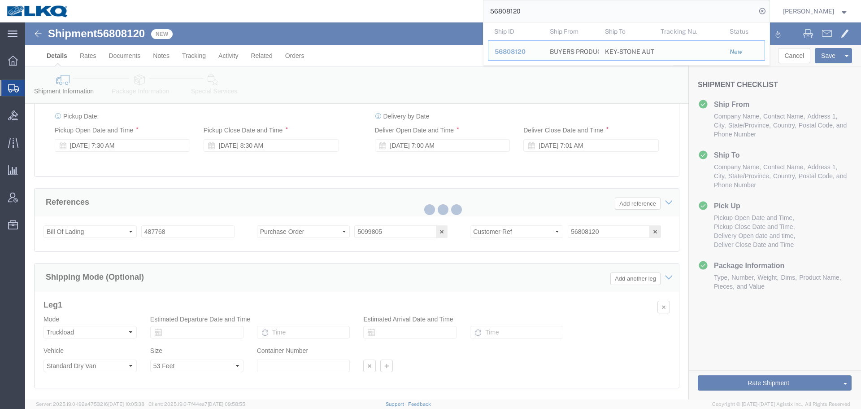
select select
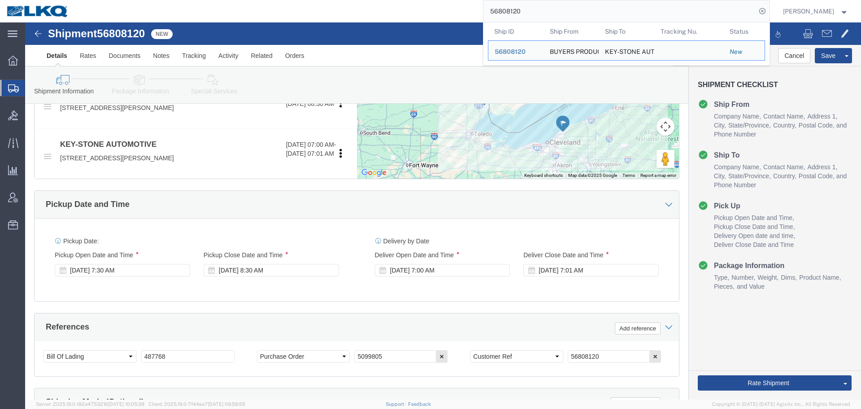
scroll to position [350, 0]
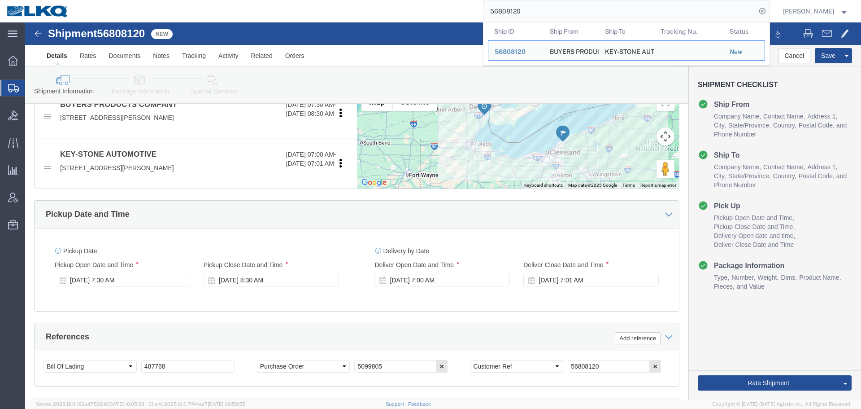
click div "Please fix the following errors Ship From Location Location My Profile Location…"
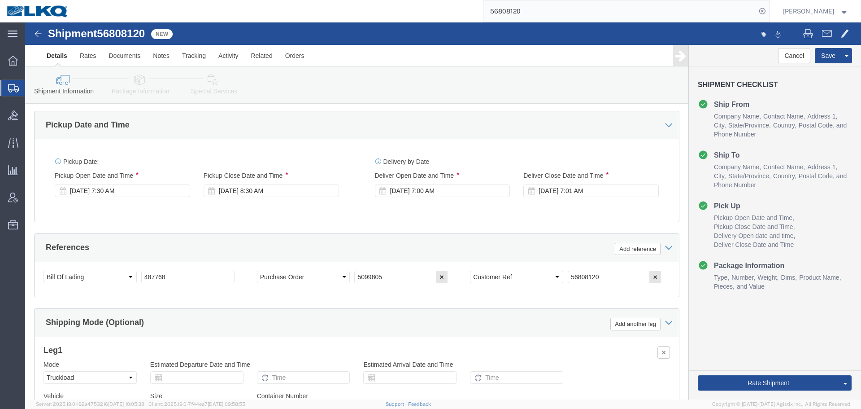
scroll to position [440, 0]
click button
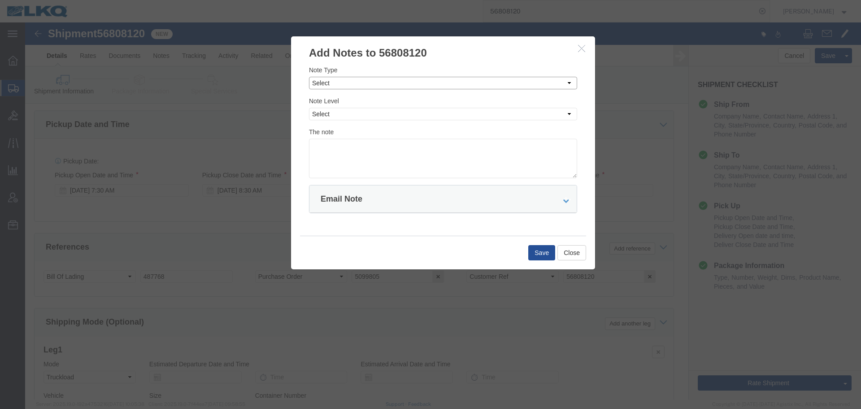
click select "Select Approval Bid Notes Carrier Change Notes Claim Notes Content Hazmat Notes…"
select select "BID_NOTES"
click select "Select Approval Bid Notes Carrier Change Notes Claim Notes Content Hazmat Notes…"
click select "Select Private to Account Private to Vendor Public"
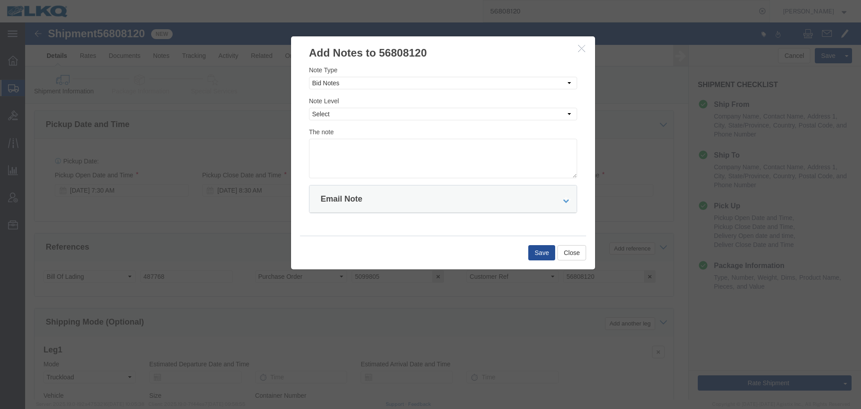
click div "Note Type Select Approval Bid Notes Carrier Change Notes Claim Notes Content Ha…"
click select "Select Private to Account Private to Vendor Public"
select select "PRIVATE_TO_ACCOUNT"
click select "Select Private to Account Private to Vendor Public"
click textarea
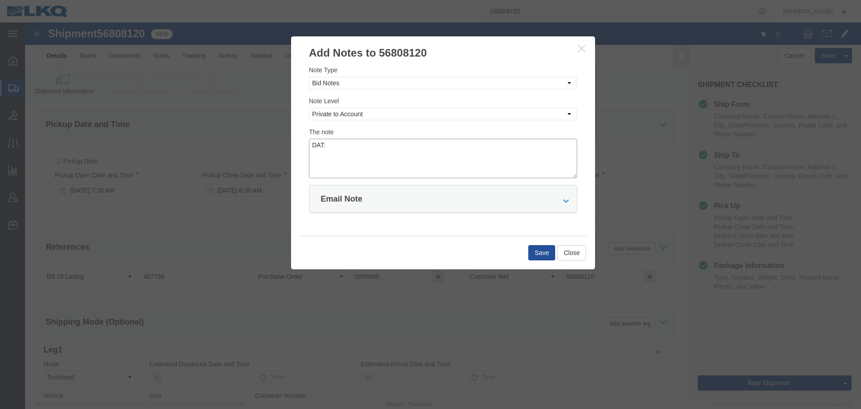
paste textarea "$594"
type textarea "DAT: $594"
click button "Save"
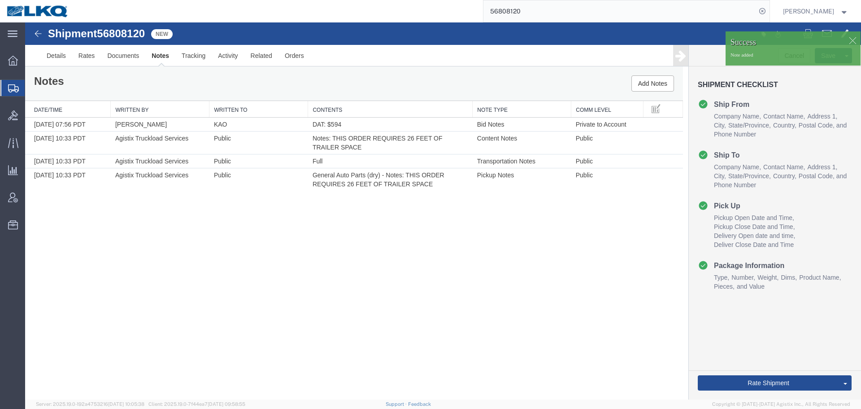
scroll to position [0, 0]
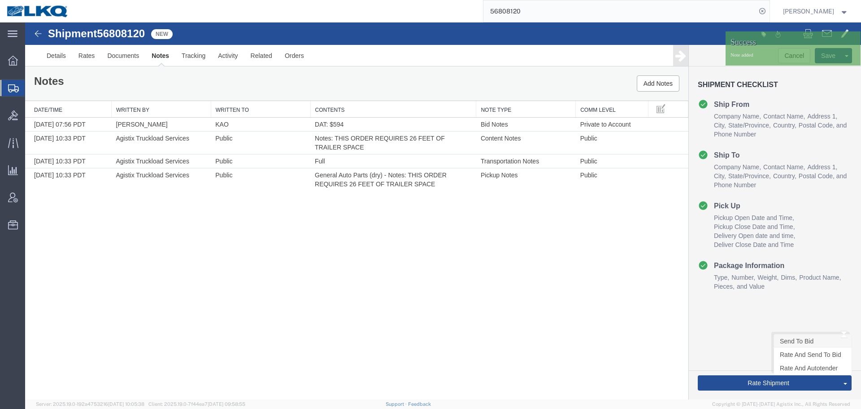
click at [797, 342] on link "Send To Bid" at bounding box center [813, 340] width 78 height 13
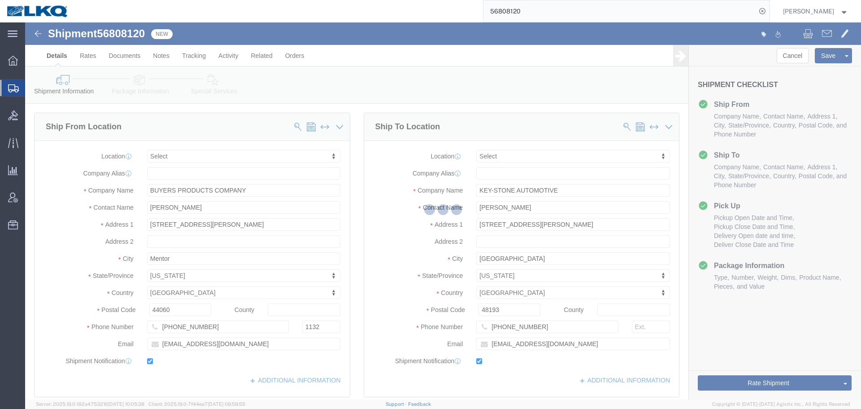
select select "TL"
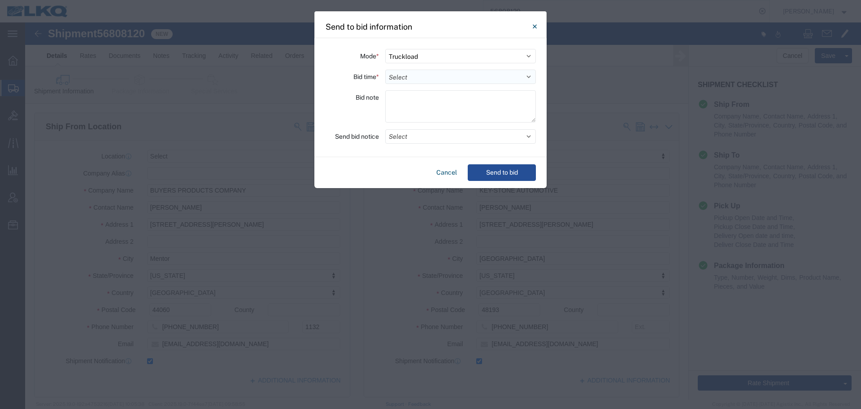
click at [398, 70] on select "Select 30 Min (Rush) 1 Hour (Rush) 2 Hours (Rush) 4 Hours (Rush) 8 Hours (Rush)…" at bounding box center [460, 77] width 151 height 14
select select "24"
click at [385, 70] on select "Select 30 Min (Rush) 1 Hour (Rush) 2 Hours (Rush) 4 Hours (Rush) 8 Hours (Rush)…" at bounding box center [460, 77] width 151 height 14
click at [411, 135] on button "Select" at bounding box center [460, 136] width 151 height 14
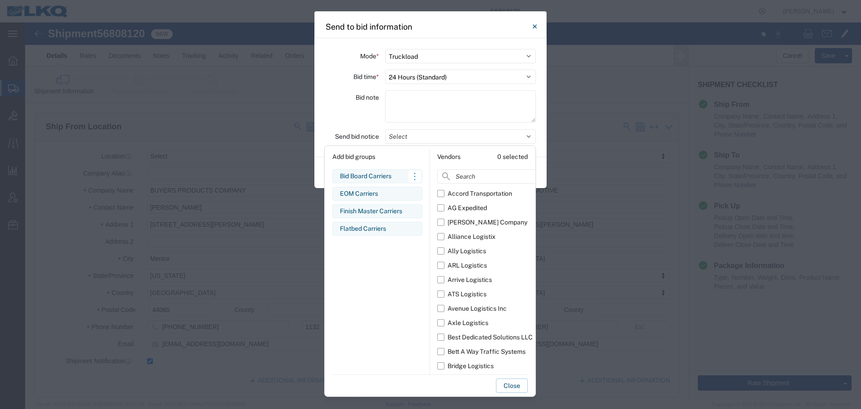
click at [371, 179] on div "Bid Board Carriers" at bounding box center [377, 175] width 75 height 9
click at [343, 111] on div "Bid note" at bounding box center [352, 107] width 54 height 35
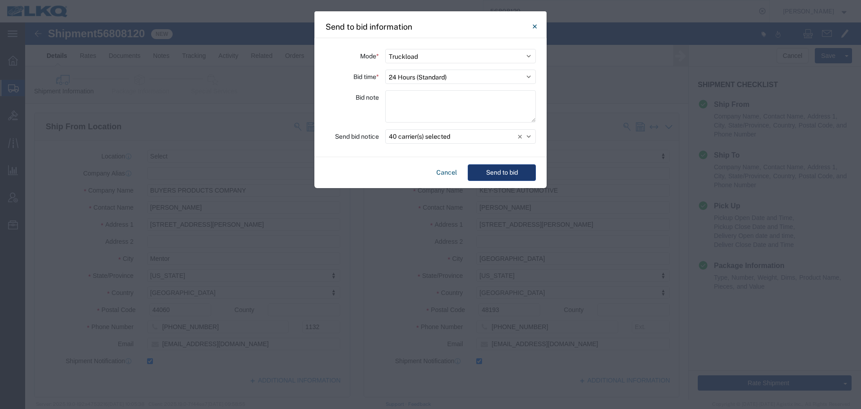
click at [516, 166] on button "Send to bid" at bounding box center [502, 172] width 68 height 17
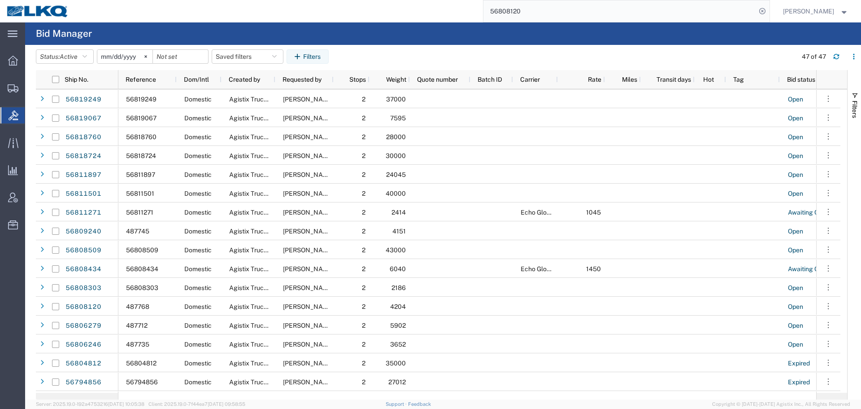
click at [597, 4] on input "56808120" at bounding box center [620, 11] width 273 height 22
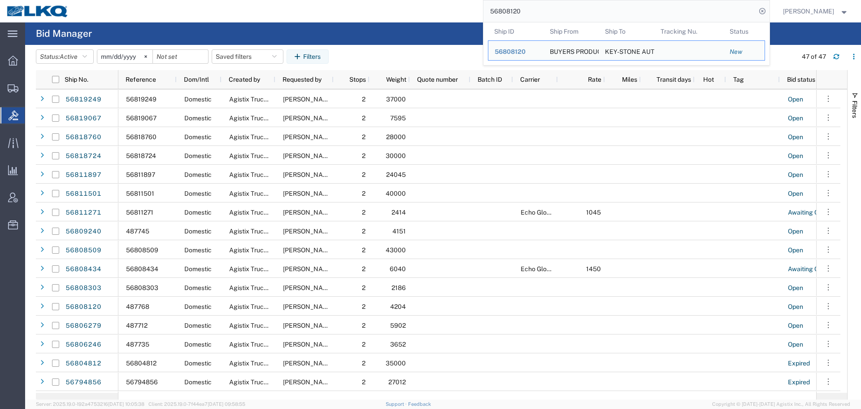
paste input "777147"
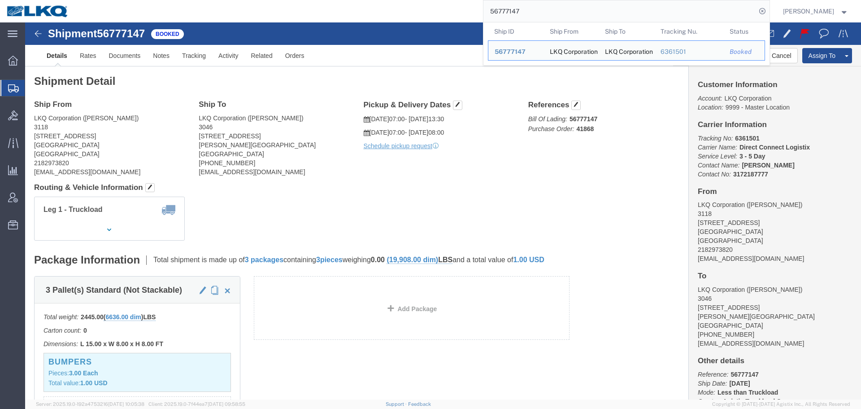
click div "Ship From LKQ Corporation (Mark Tabor) 3118 2110 South10TH Street Brainerd, MN …"
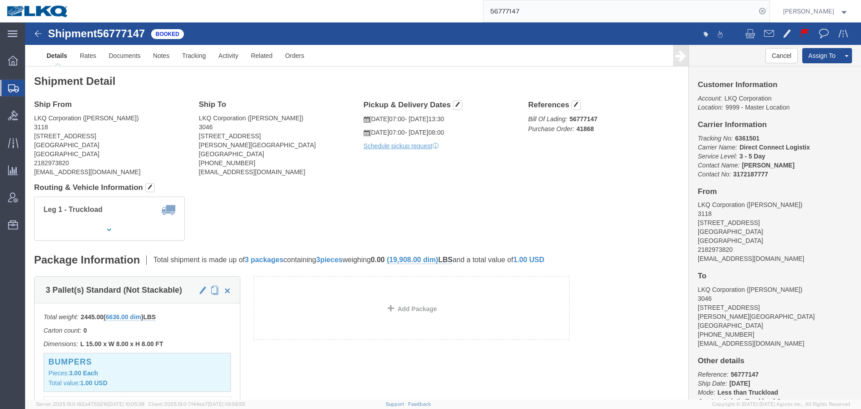
click div "Leg 1 - Truckload Vehicle 1: Standard Dry Van (53 Feet) Number of trucks: 1"
click div "Ship From LKQ Corporation (Mark Tabor) 3118 2110 South10TH Street Brainerd, MN …"
click address "LKQ Corporation (Rick Varnauskas) 3046 36555 Ecorse Rd Romulus, MI 48174 United…"
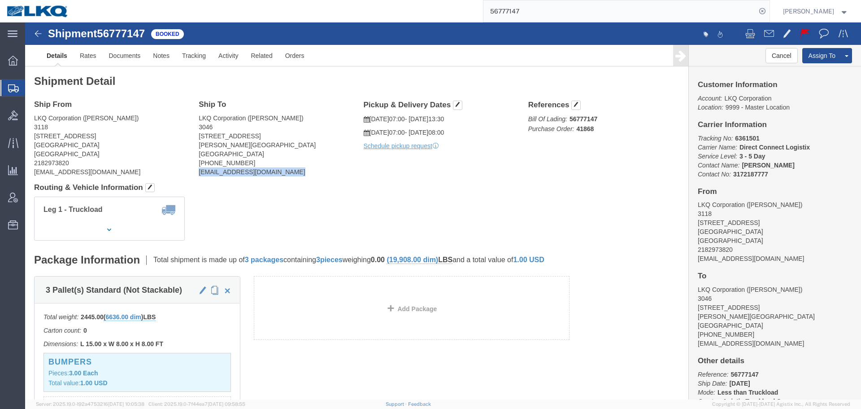
copy div "rcvarauskas@lkqcorp.com"
click address "LKQ Corporation (Rick Varnauskas) 3046 36555 Ecorse Rd Romulus, MI 48174 United…"
copy address "3046"
click at [557, 10] on input "56777147" at bounding box center [620, 11] width 273 height 22
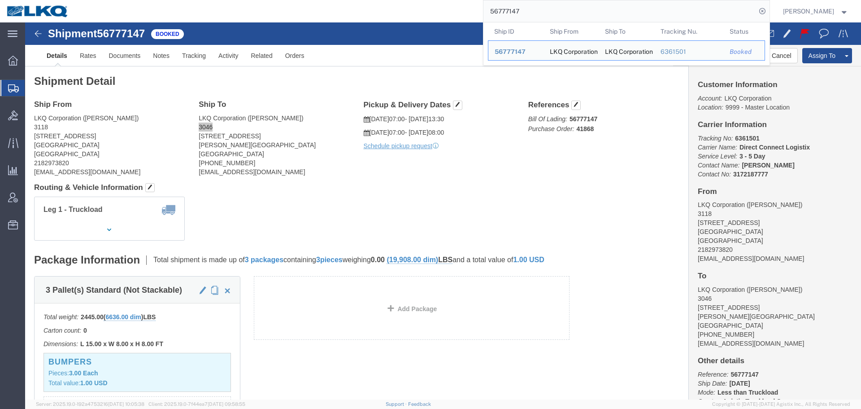
paste input "89991"
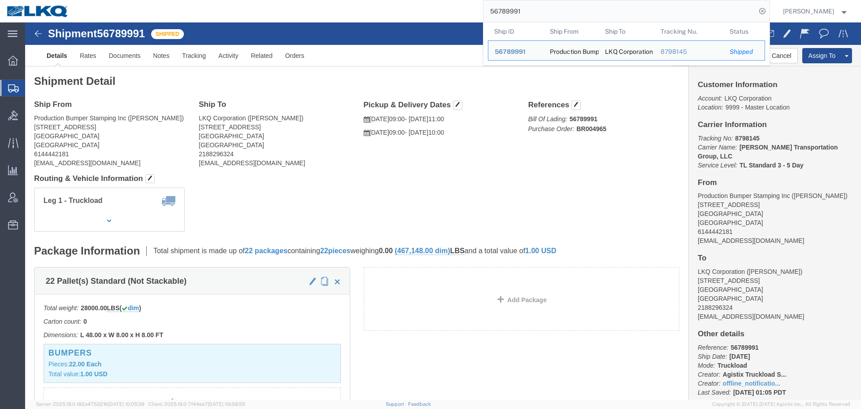
click div "Ship From Production Bumper Stamping Inc (Dominic Omotto) 2301 Fairwood Ave Col…"
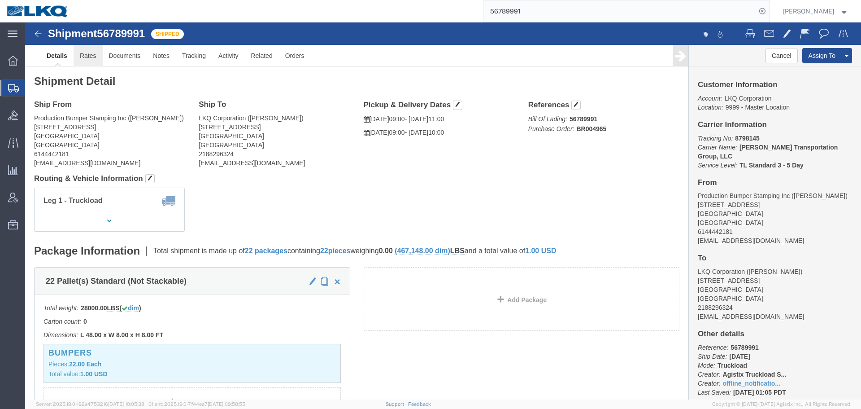
click link "Rates"
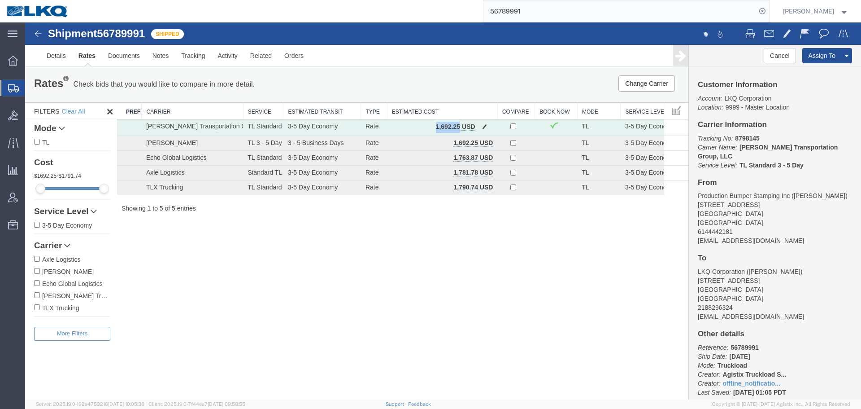
drag, startPoint x: 460, startPoint y: 127, endPoint x: 429, endPoint y: 124, distance: 30.7
click at [429, 124] on td "1,692.25 USD" at bounding box center [442, 127] width 110 height 17
copy b "1,692.25"
click at [460, 328] on div "Shipment 56789991 5 of 5 Shipped Details Rates Documents Notes Tracking Activit…" at bounding box center [443, 210] width 836 height 377
click at [61, 51] on link "Details" at bounding box center [56, 56] width 32 height 22
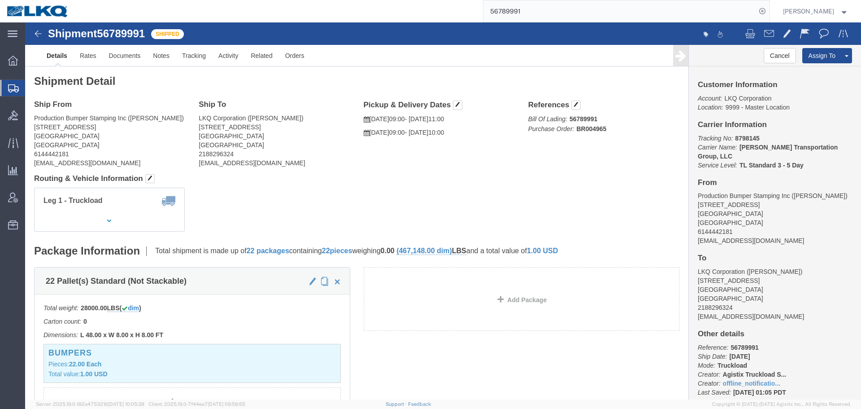
click at [566, 1] on input "56789991" at bounding box center [620, 11] width 273 height 22
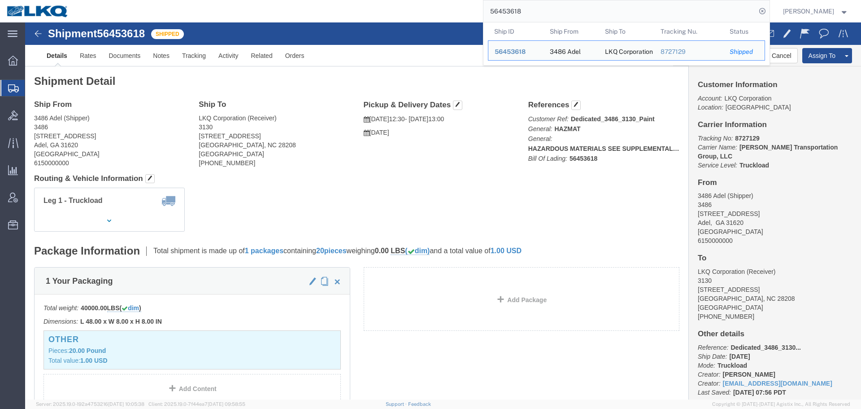
click address "3486 Adel (Shipper) 3486 315 Industrial Park Dr. Adel, GA 31620 United States 6…"
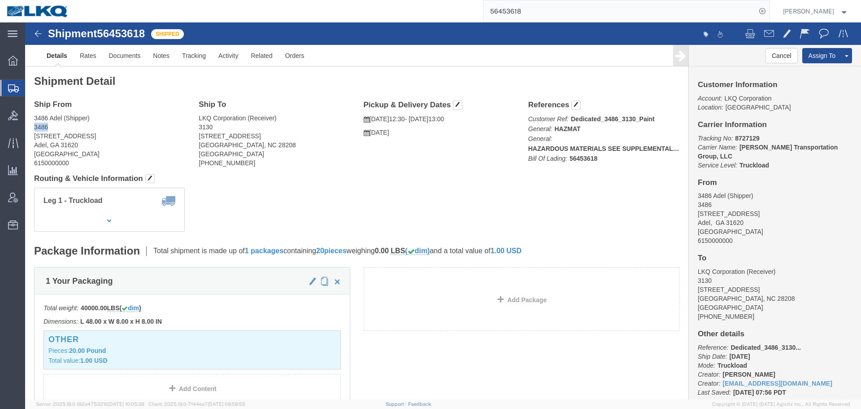
click address "3486 Adel (Shipper) 3486 315 Industrial Park Dr. Adel, GA 31620 United States 6…"
copy address "3486"
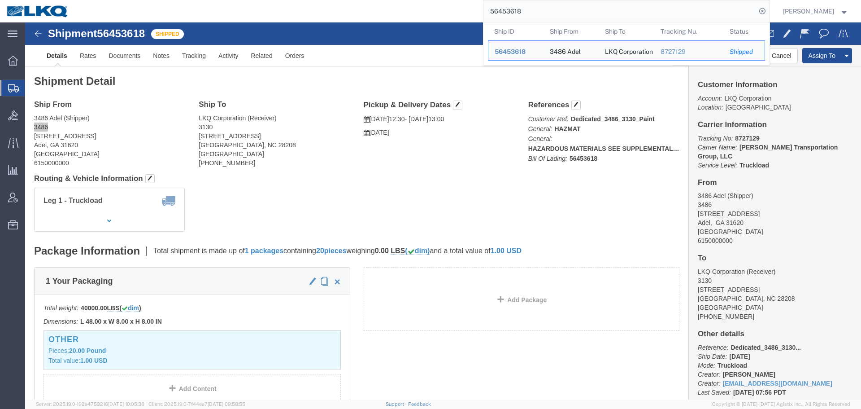
click at [589, 13] on input "56453618" at bounding box center [620, 11] width 273 height 22
paste input "805828"
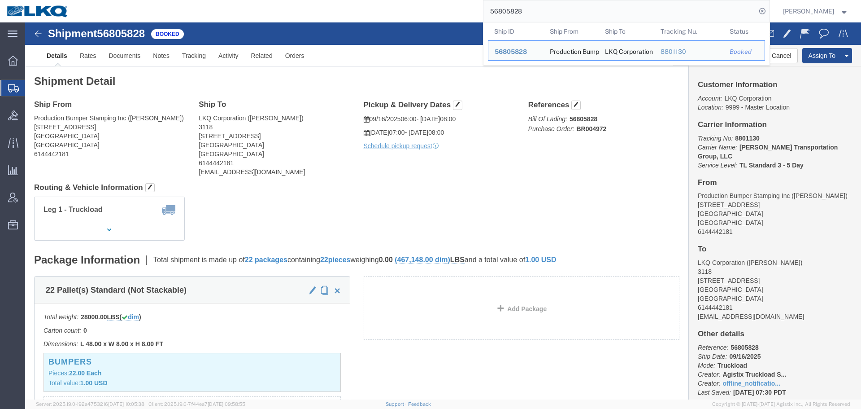
click h4 "Routing & Vehicle Information"
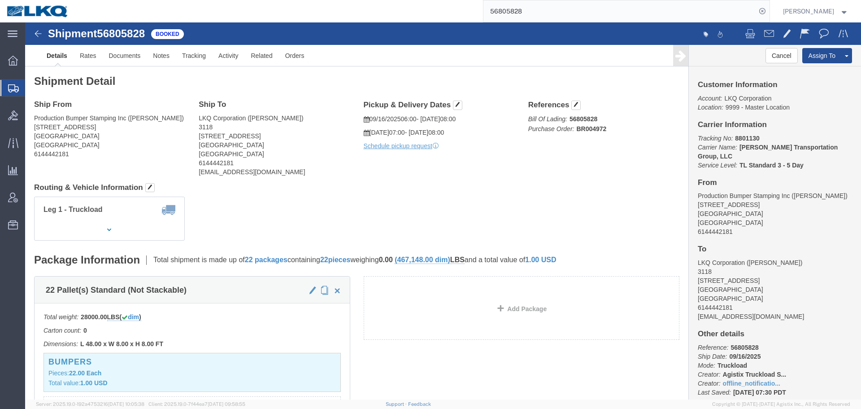
click at [524, 9] on input "56805828" at bounding box center [620, 11] width 273 height 22
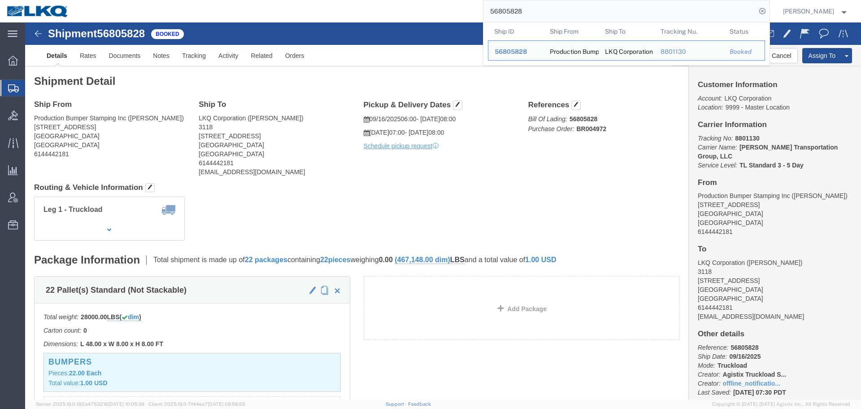
paste input "776691"
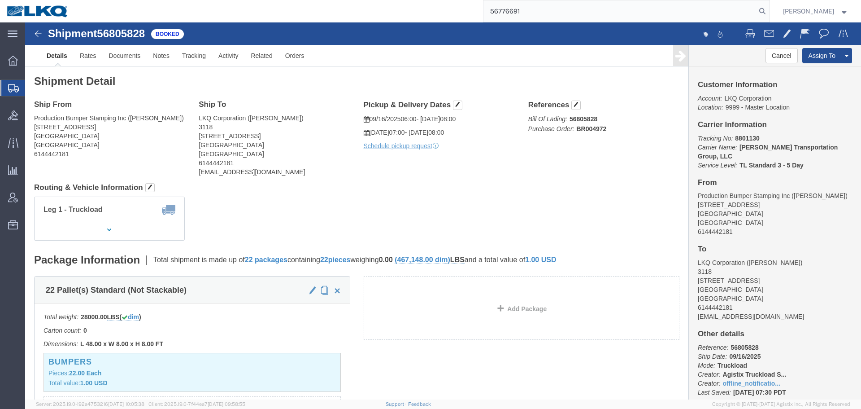
type input "56776691"
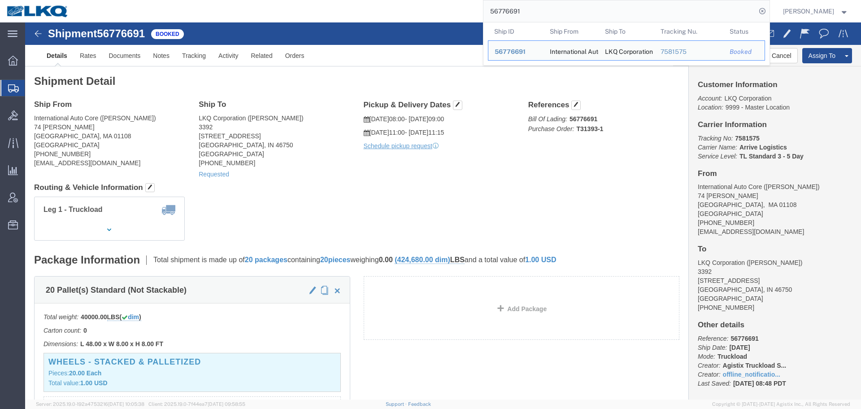
click h4 "Routing & Vehicle Information"
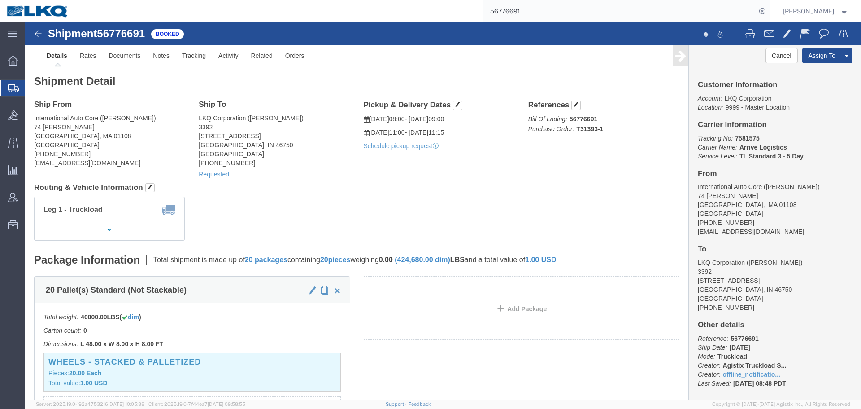
click div "Shipment Detail Ship From International Auto Core (Armando) 74 Randall PLace Sp…"
click div "Ship From International Auto Core (Armando) 74 Randall PLace Springfield, MA 01…"
click div "Shipment Detail Ship From International Auto Core (Armando) 74 Randall PLace Sp…"
click link "Requested"
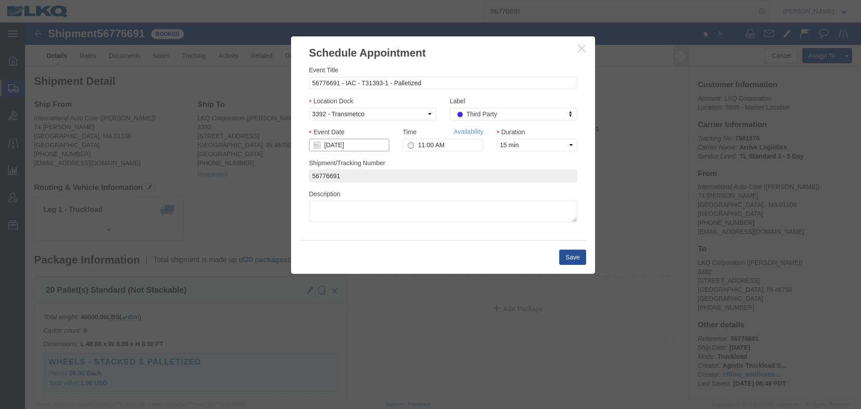
click input "09/24/2025"
click td "18"
click button "button"
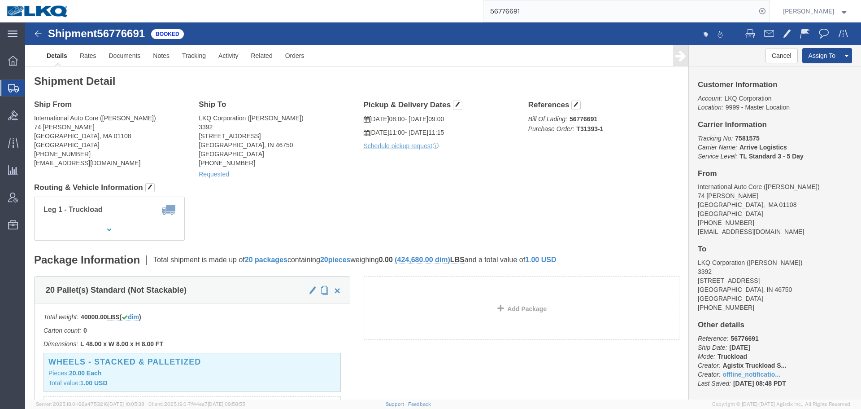
click div "Shipment Detail Ship From International Auto Core (Armando) 74 Randall PLace Sp…"
click div "Leg 1 - Truckload Vehicle 1: Standard Dry Van (53 Feet) Number of trucks: 1"
click at [566, 15] on input "56776691" at bounding box center [620, 11] width 273 height 22
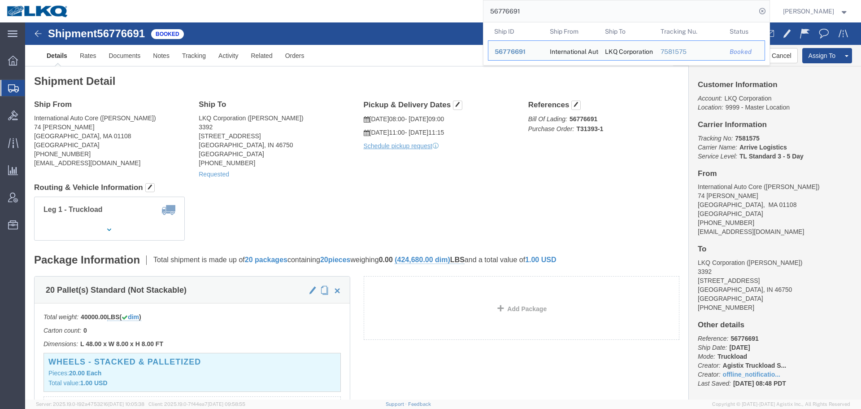
paste input "2"
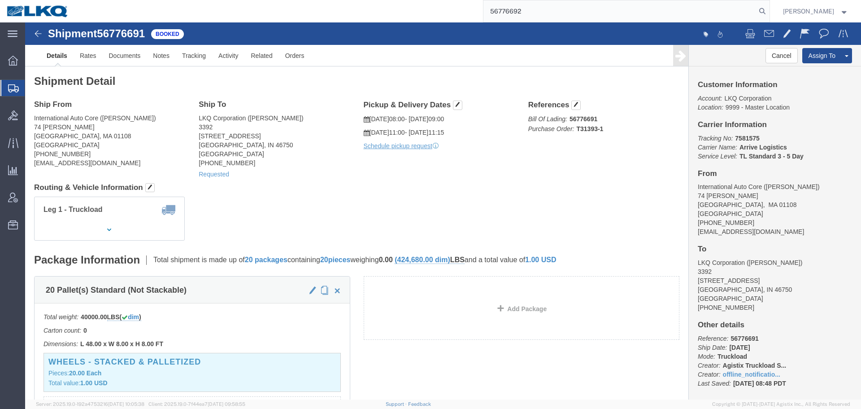
type input "56776692"
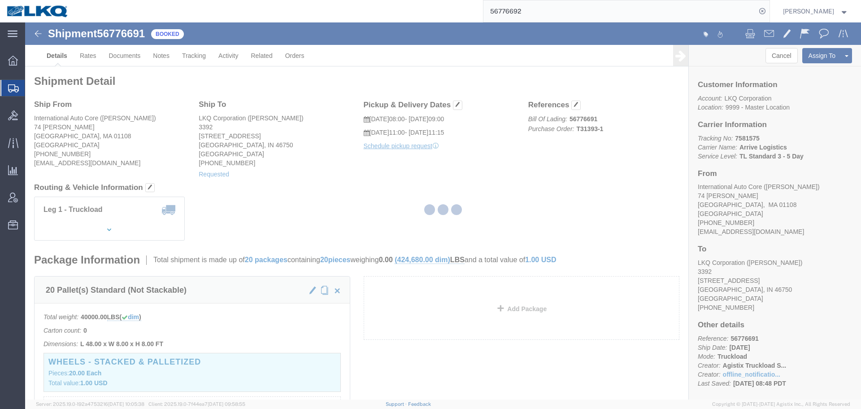
click at [483, 174] on div at bounding box center [443, 210] width 836 height 377
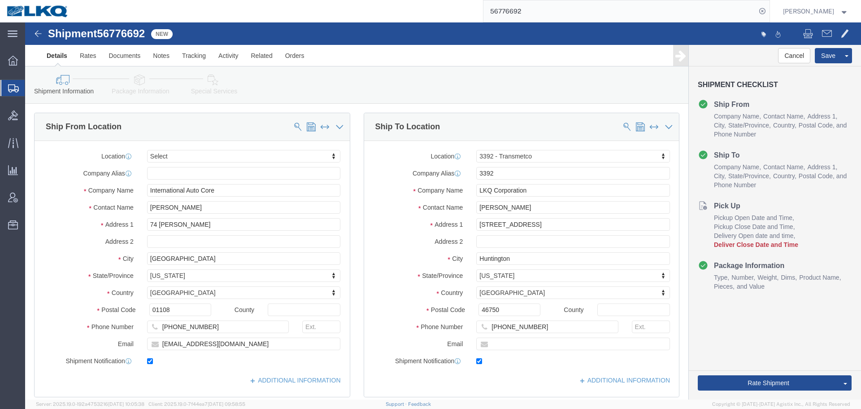
select select
select select "28018"
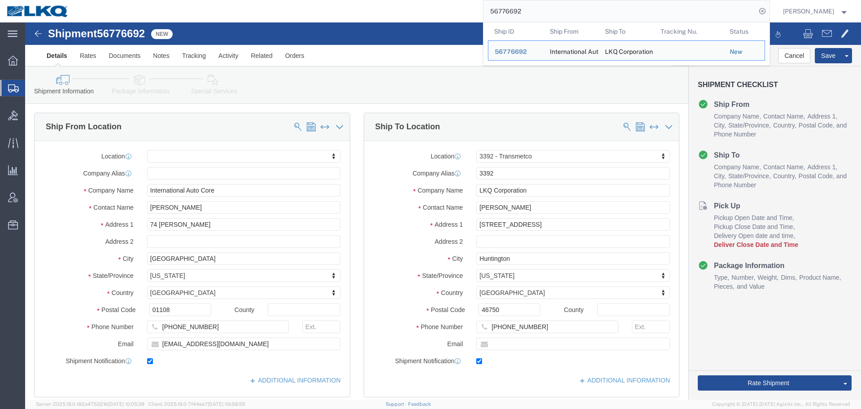
click at [574, 10] on input "56776692" at bounding box center [620, 11] width 273 height 22
paste input "1"
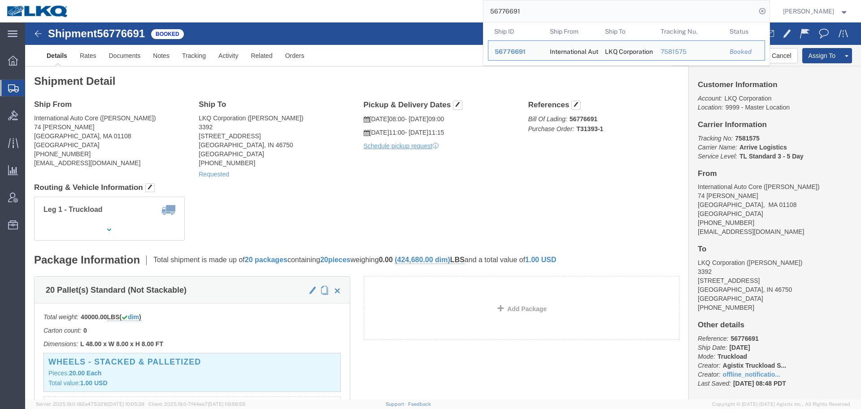
paste input "2"
type input "56776692"
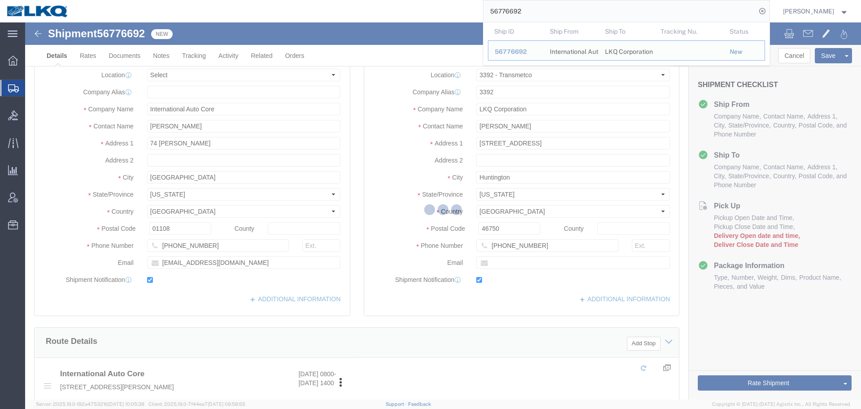
select select "28018"
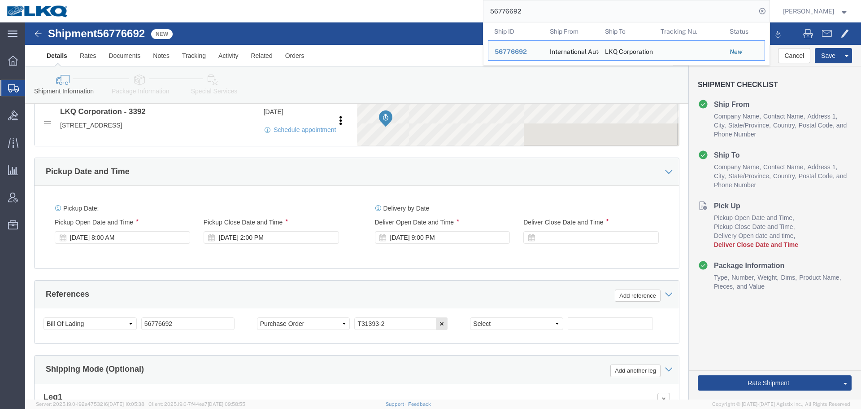
scroll to position [449, 0]
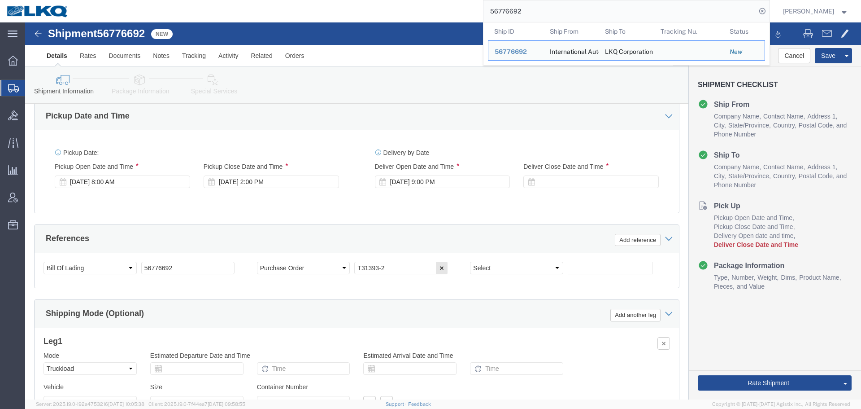
click div "Shipment 56776692 New"
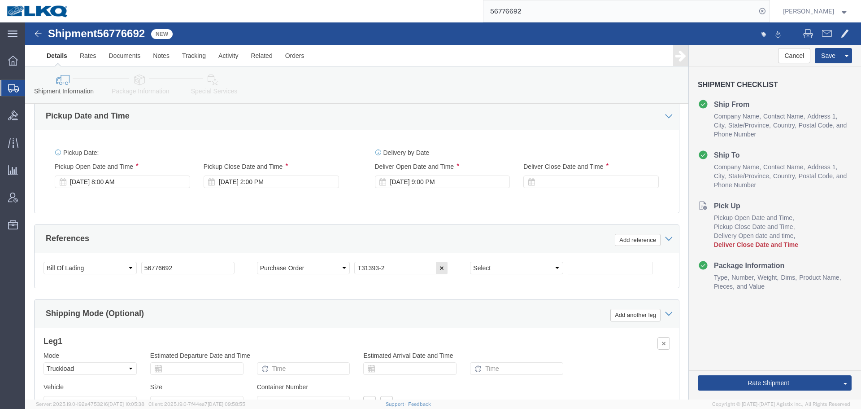
click at [611, 0] on form "56776692" at bounding box center [626, 11] width 287 height 22
click at [602, 6] on input "56776692" at bounding box center [620, 11] width 273 height 22
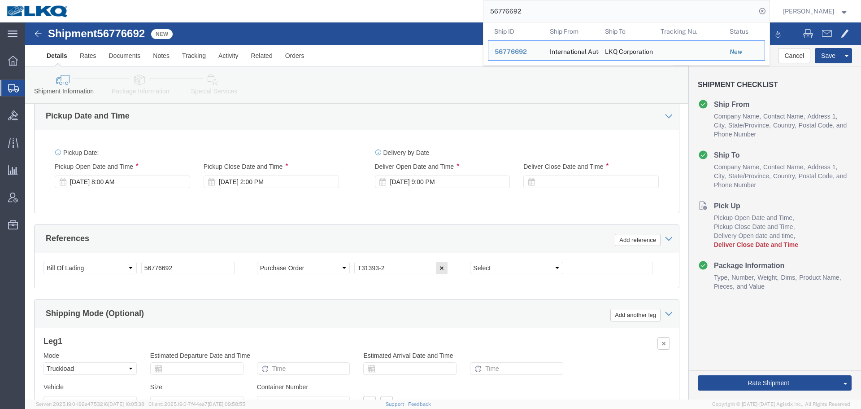
paste input "47278"
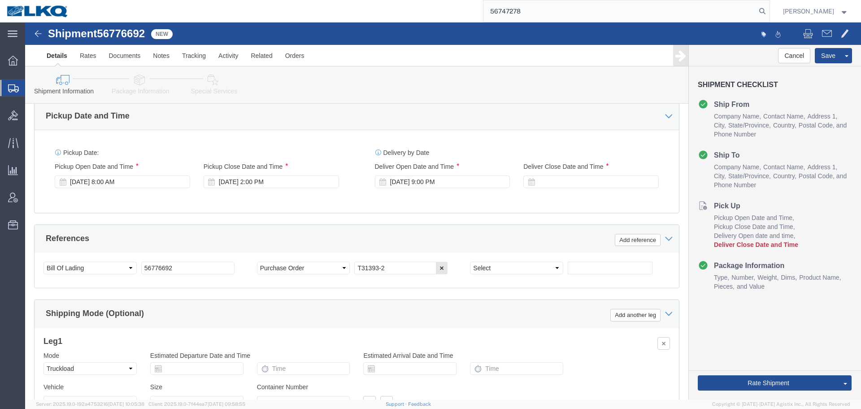
type input "56747278"
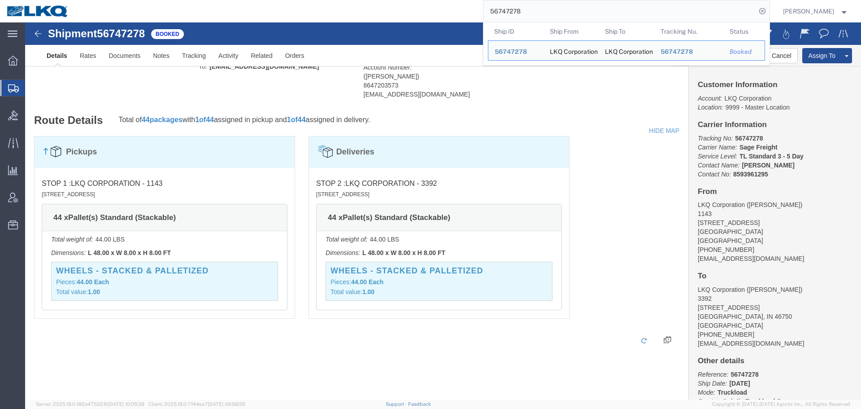
click at [397, 7] on div "56747278 Ship ID Ship From Ship To Tracking Nu. Status Ship ID 56747278 Ship Fr…" at bounding box center [422, 11] width 694 height 22
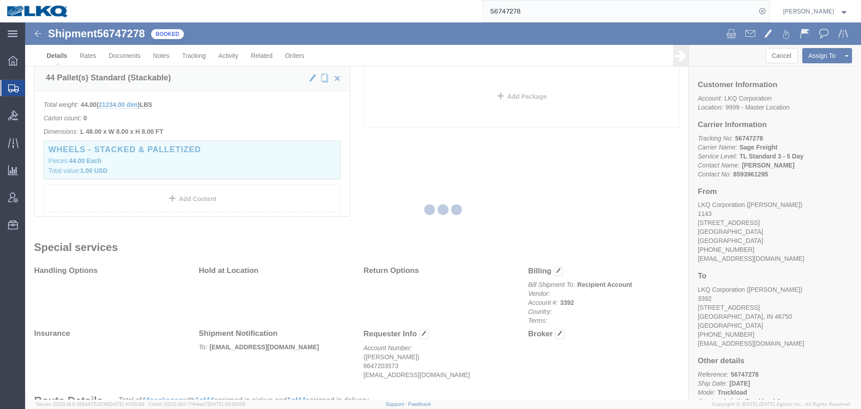
scroll to position [44, 0]
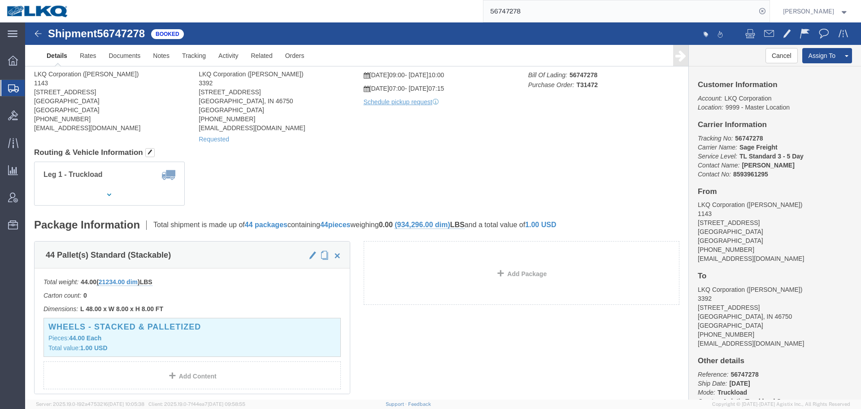
click h4 "Routing & Vehicle Information"
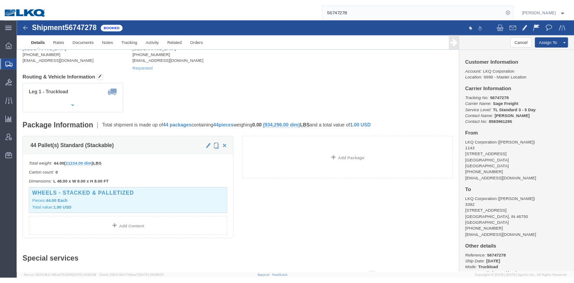
scroll to position [0, 0]
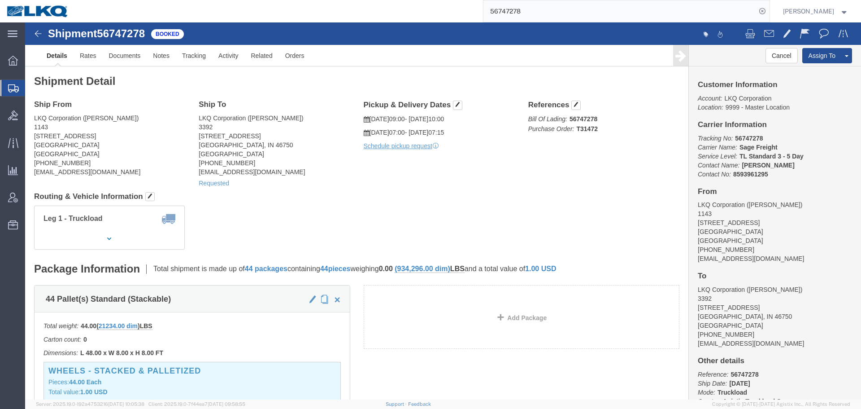
click div "Shipment Detail Ship From LKQ Corporation (Chancey Thomas) 1143 7135 Highway 70…"
click address "LKQ Corporation (Chancey Thomas) 1143 7135 Highway 70 West La Grange, NC 28551 …"
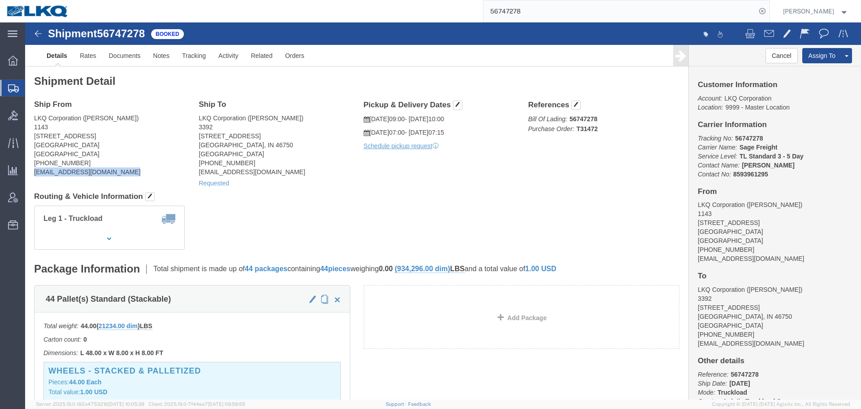
copy div "cathomas@lkqcorp.com"
click span
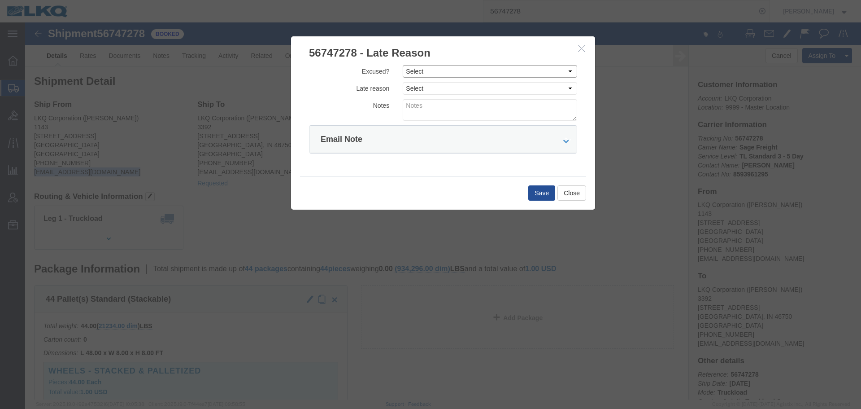
click select "Select Excused Not Excused"
select select "NOT_EXCUSED"
click select "Select Excused Not Excused"
click select "Select Bad Carrier Data Carrier Admin Error Delay Accident Driver Error Lack of…"
select select "DRIVER_ERROR"
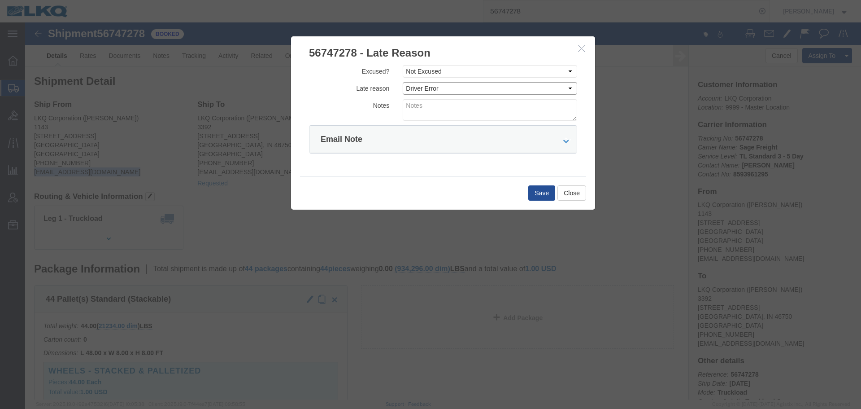
click select "Select Bad Carrier Data Carrier Admin Error Delay Accident Driver Error Lack of…"
click textarea
type textarea "09/15 pickup"
click button "Save"
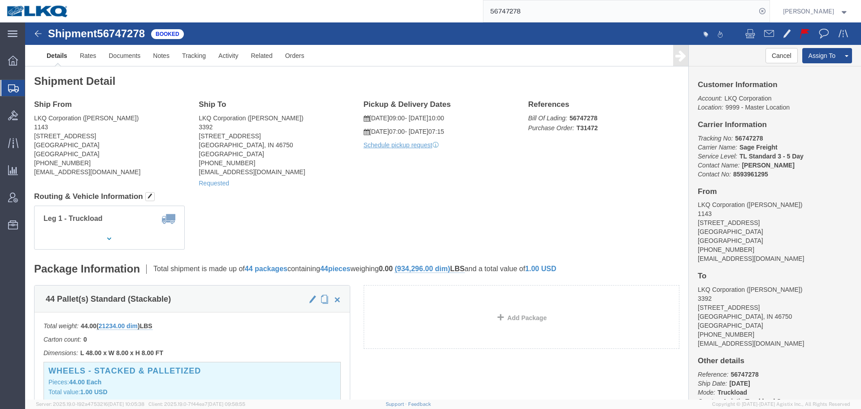
click h4 "Routing & Vehicle Information"
click div "Shipment Detail Ship From LKQ Corporation (Chancey Thomas) 1143 7135 Highway 70…"
click link "Rates"
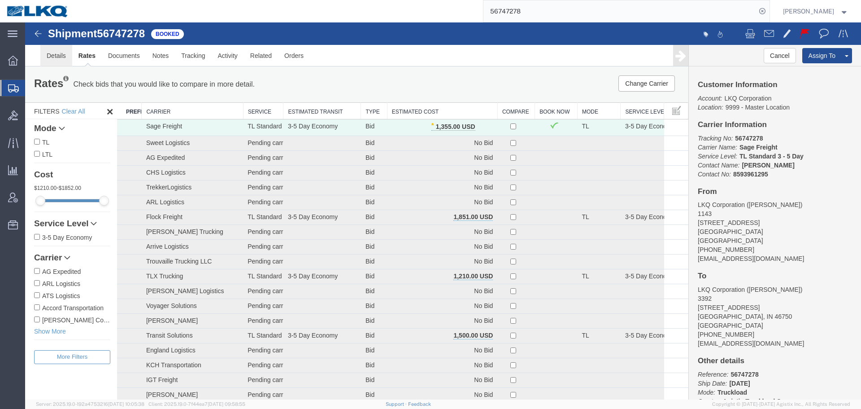
click at [59, 56] on link "Details" at bounding box center [56, 56] width 32 height 22
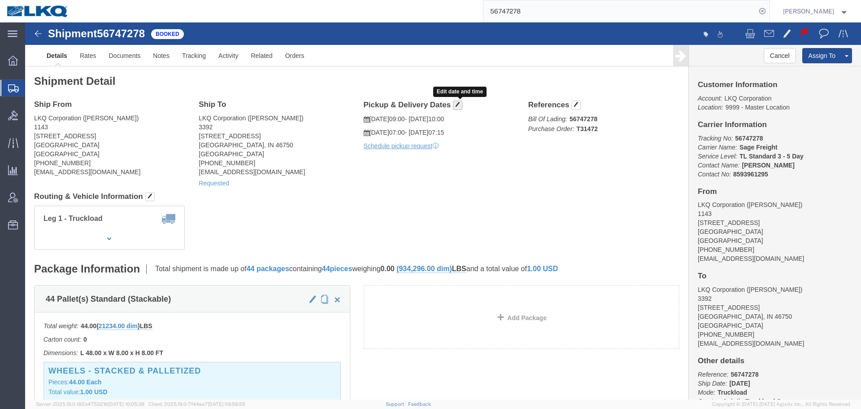
click span "button"
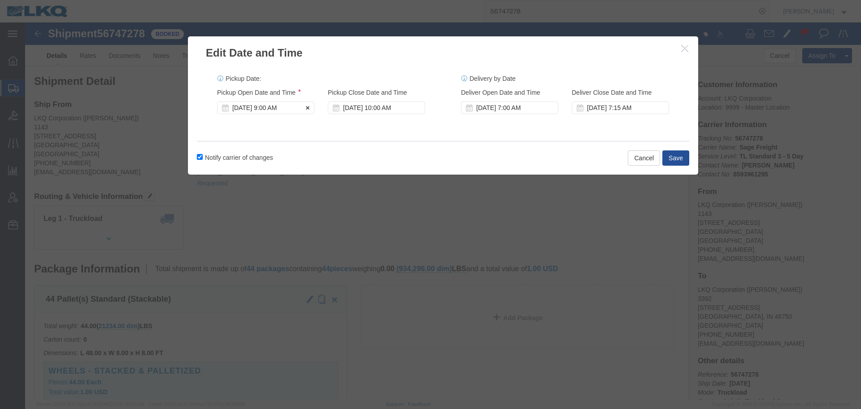
click div "Sep 15 2025 9:00 AM"
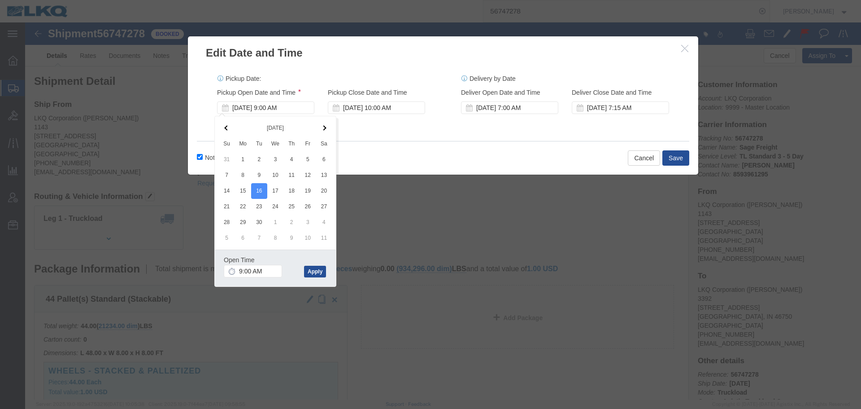
click div "Open Time 9:00 AM Sep 16 2025 9:00 AM - Sep 16 2025 9:00 AM Cancel Apply"
click button "Apply"
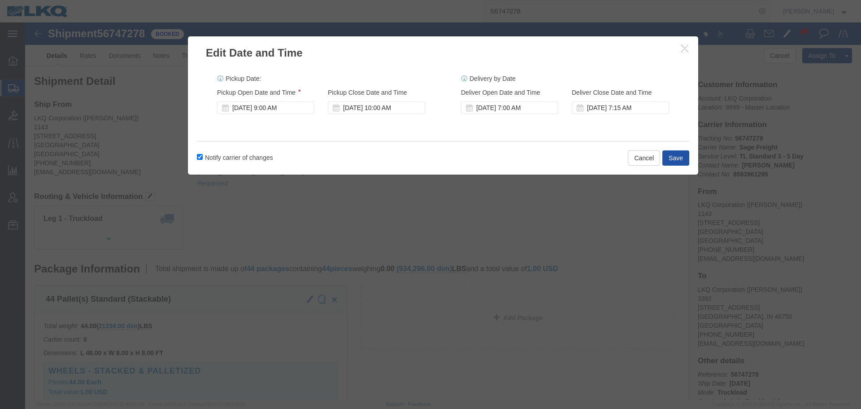
click button "Save"
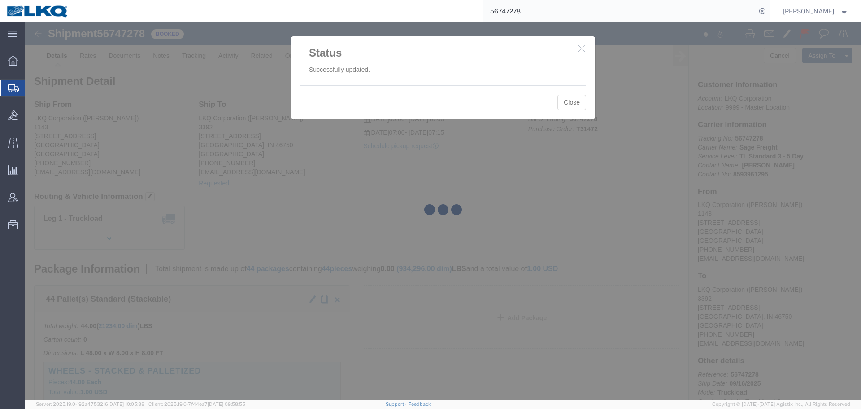
click at [554, 7] on input "56747278" at bounding box center [620, 11] width 273 height 22
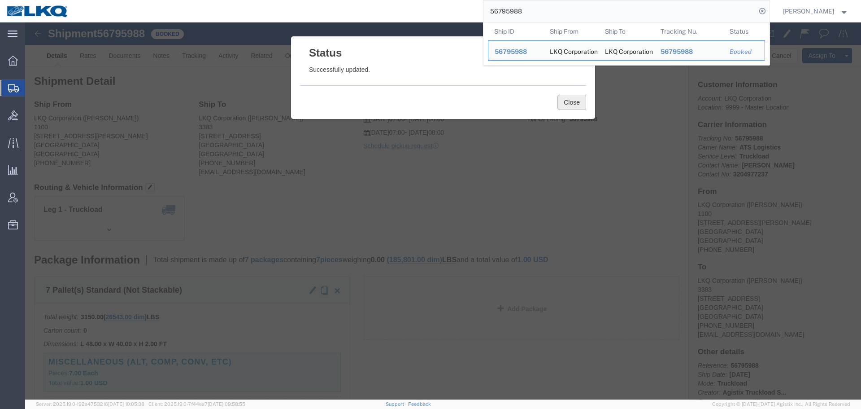
click button "Close"
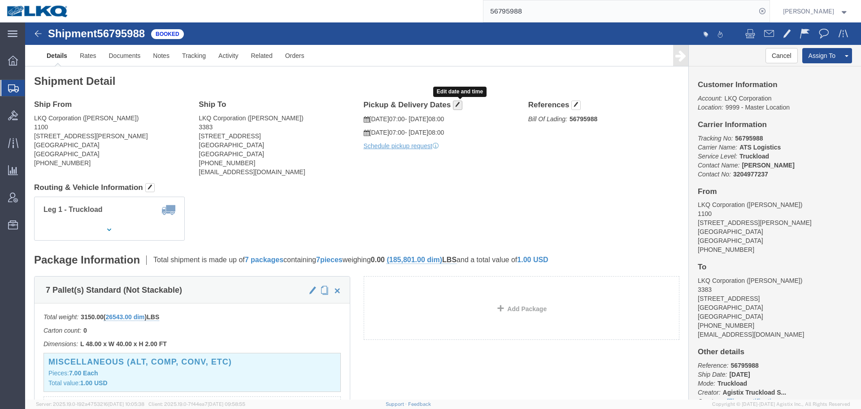
click span "button"
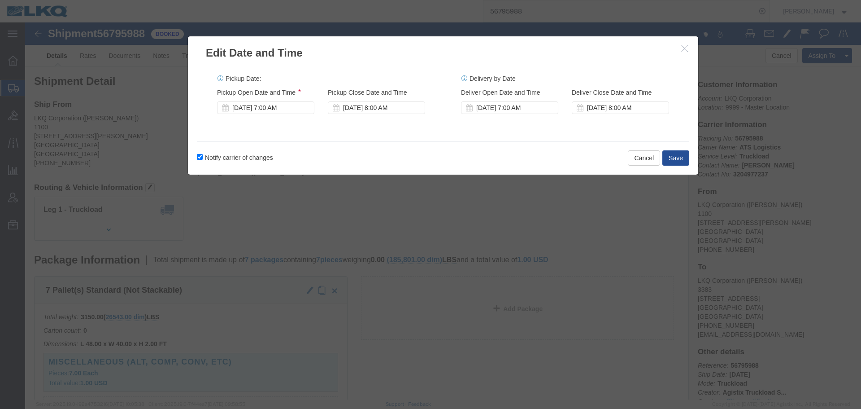
click icon "button"
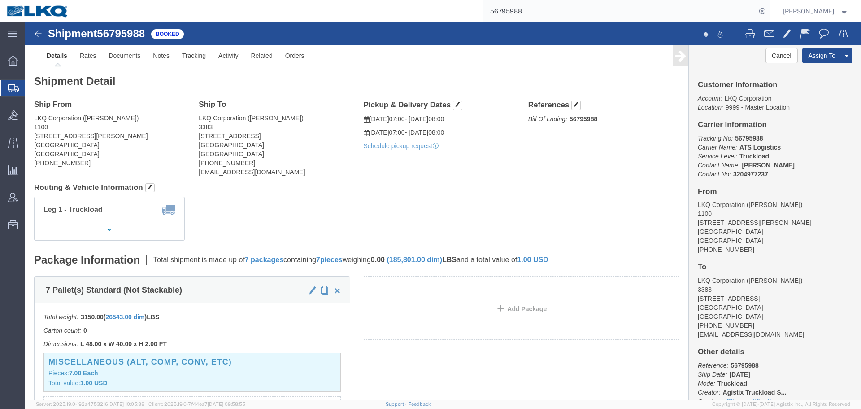
click at [576, 9] on input "56795988" at bounding box center [620, 11] width 273 height 22
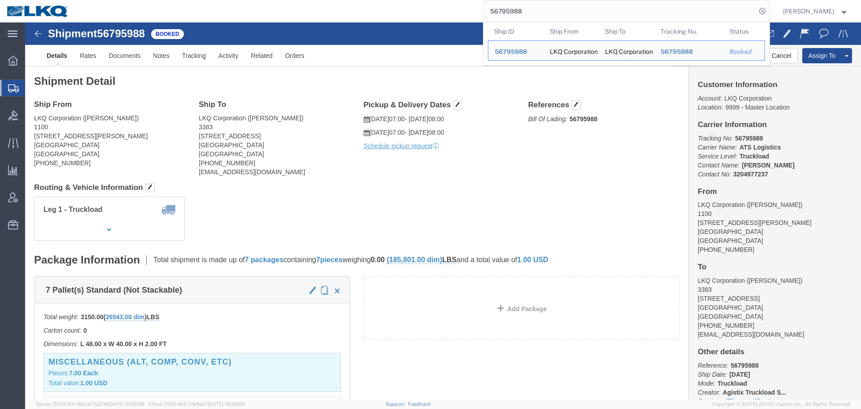
drag, startPoint x: 509, startPoint y: 164, endPoint x: 168, endPoint y: 49, distance: 359.8
click h4 "Routing & Vehicle Information"
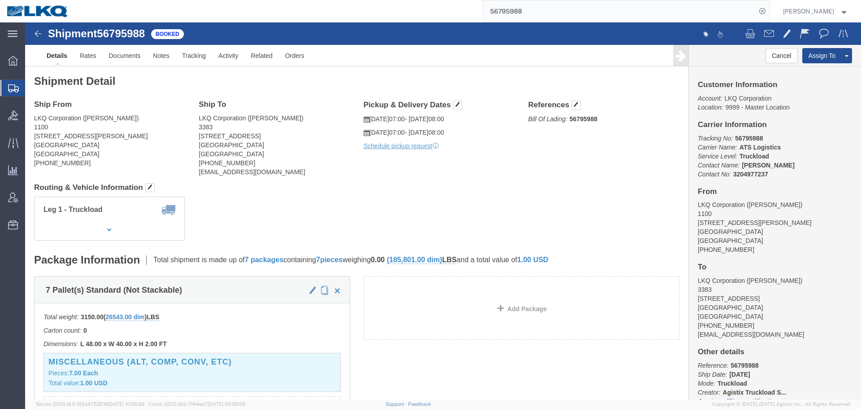
click span "56795988"
copy span "56795988"
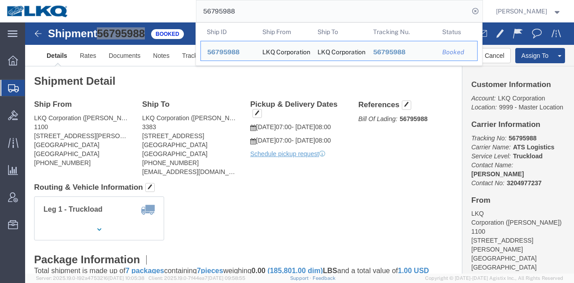
click at [347, 15] on input "56795988" at bounding box center [333, 11] width 273 height 22
paste input "819640"
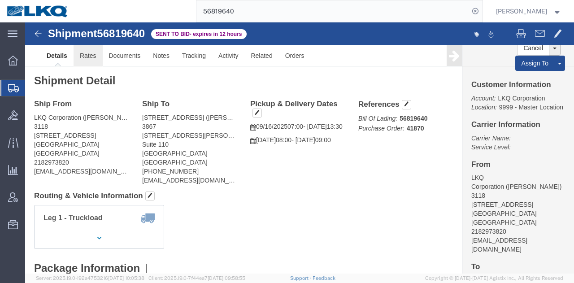
drag, startPoint x: 94, startPoint y: 61, endPoint x: 69, endPoint y: 39, distance: 33.7
click link "Rates"
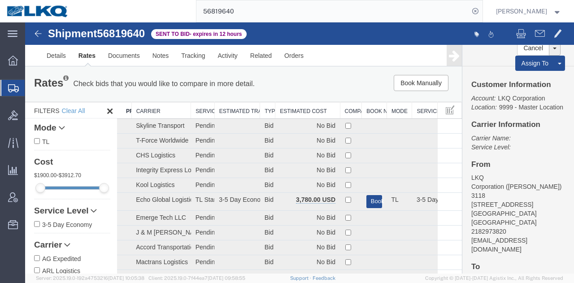
click at [298, 112] on th "Estimated Cost" at bounding box center [307, 110] width 65 height 17
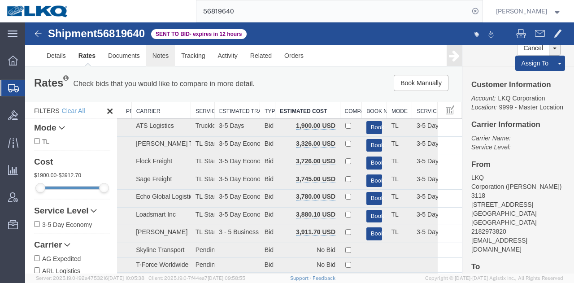
click at [161, 59] on link "Notes" at bounding box center [160, 56] width 29 height 22
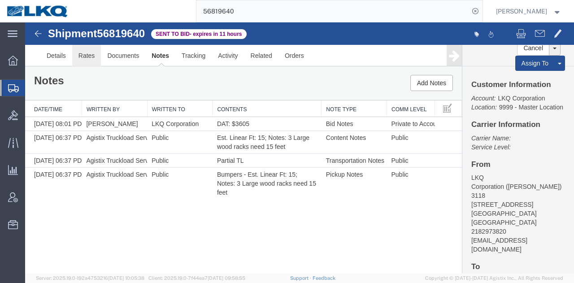
click at [92, 58] on link "Rates" at bounding box center [86, 56] width 29 height 22
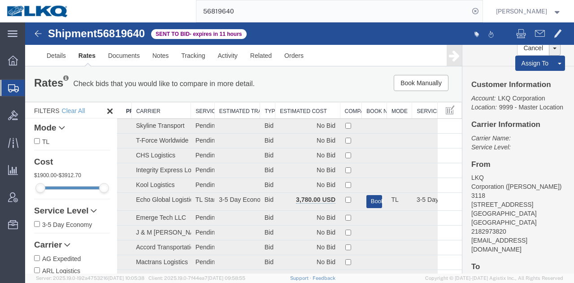
click at [294, 110] on th "Estimated Cost" at bounding box center [307, 110] width 65 height 17
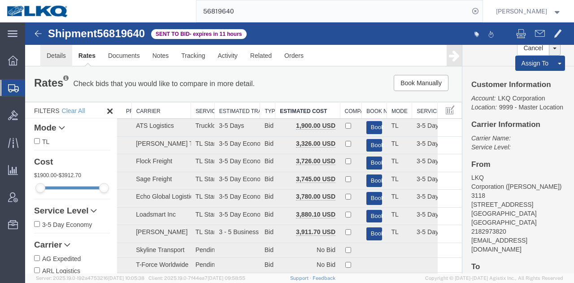
click at [53, 58] on link "Details" at bounding box center [56, 56] width 32 height 22
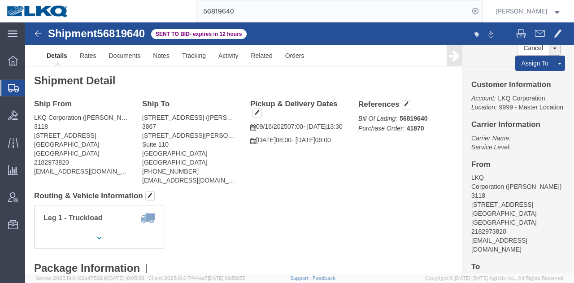
scroll to position [181, 0]
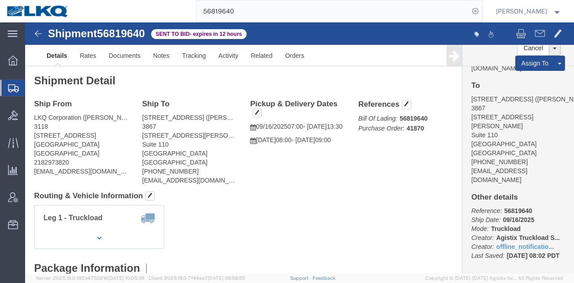
click div "Leg 1 - Truckload Vehicle 1: Standard Dry Van (53 Feet) Number of trucks: 1"
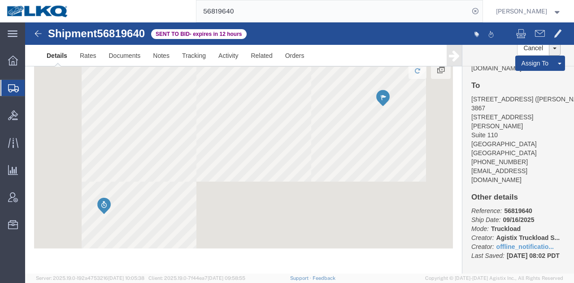
scroll to position [837, 0]
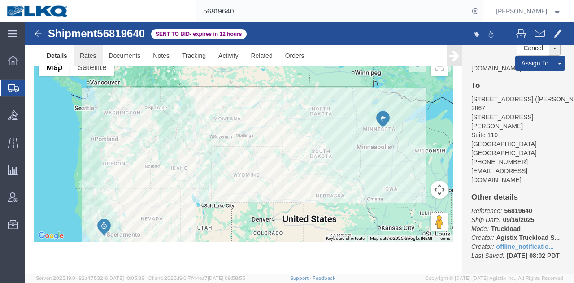
click link "Rates"
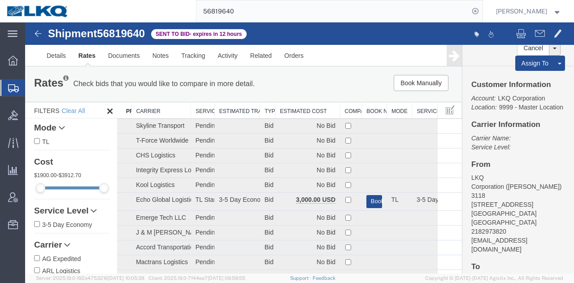
click at [308, 113] on th "Estimated Cost" at bounding box center [307, 110] width 65 height 17
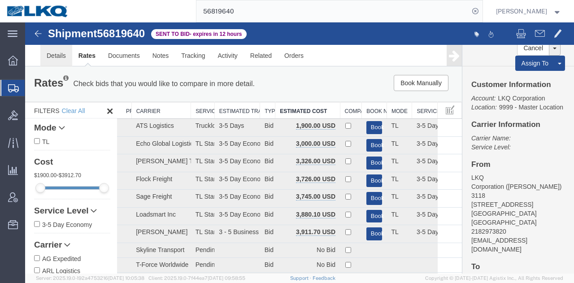
click at [51, 63] on link "Details" at bounding box center [56, 56] width 32 height 22
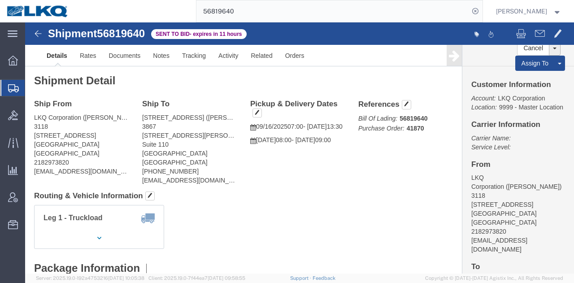
click div "Shipment Detail Ship From LKQ Corporation (Mark Tabor) 3118 2110 South10TH Stre…"
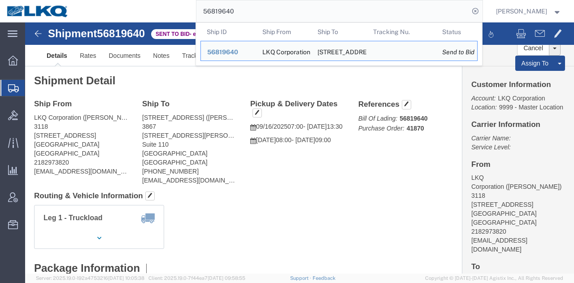
click at [376, 3] on input "56819640" at bounding box center [333, 11] width 273 height 22
paste input "761840"
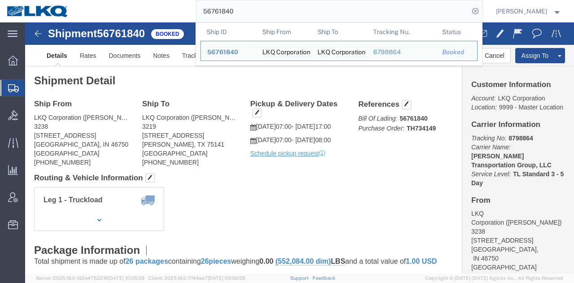
click at [373, 12] on input "56761840" at bounding box center [333, 11] width 273 height 22
paste input "8196"
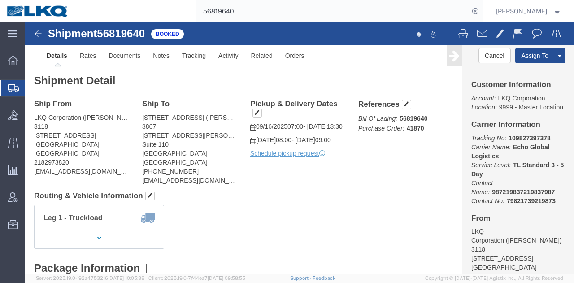
click h4 "Routing & Vehicle Information"
click link "Rates"
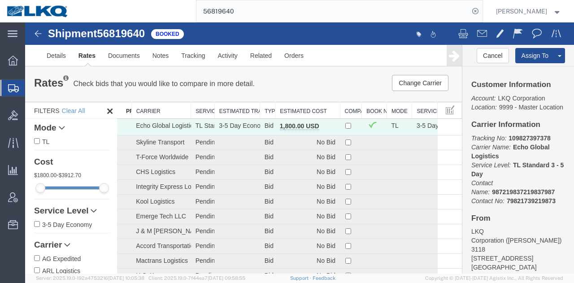
click at [304, 109] on th "Estimated Cost" at bounding box center [307, 110] width 65 height 17
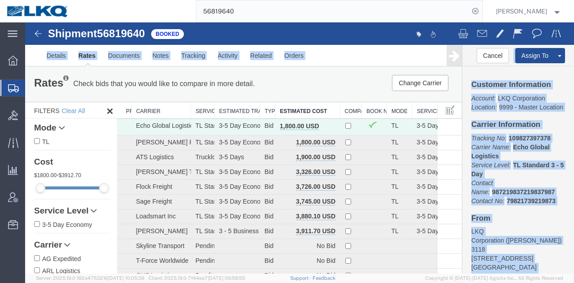
drag, startPoint x: 358, startPoint y: 24, endPoint x: 349, endPoint y: 12, distance: 14.7
click at [349, 22] on html "Shipment 56819640 88 of 88 Booked Details Rates Documents Notes Tracking Activi…" at bounding box center [299, 147] width 549 height 251
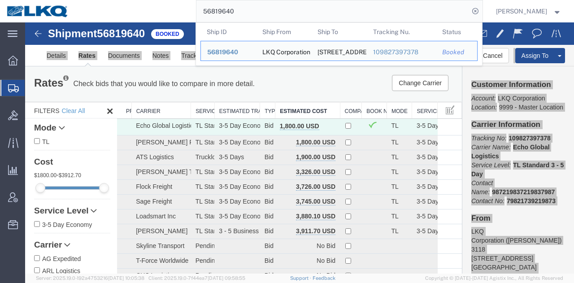
click at [349, 12] on input "56819640" at bounding box center [333, 11] width 273 height 22
paste input "780488"
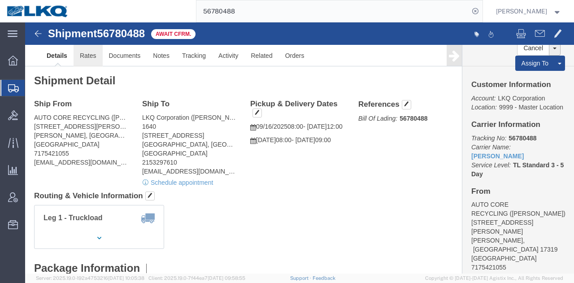
click link "Rates"
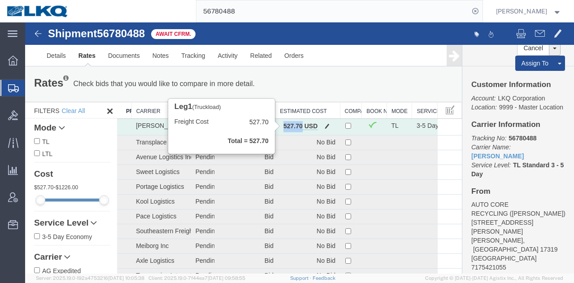
drag, startPoint x: 299, startPoint y: 127, endPoint x: 280, endPoint y: 128, distance: 18.4
click at [284, 128] on b "527.70 USD" at bounding box center [301, 125] width 34 height 7
copy b "527.70"
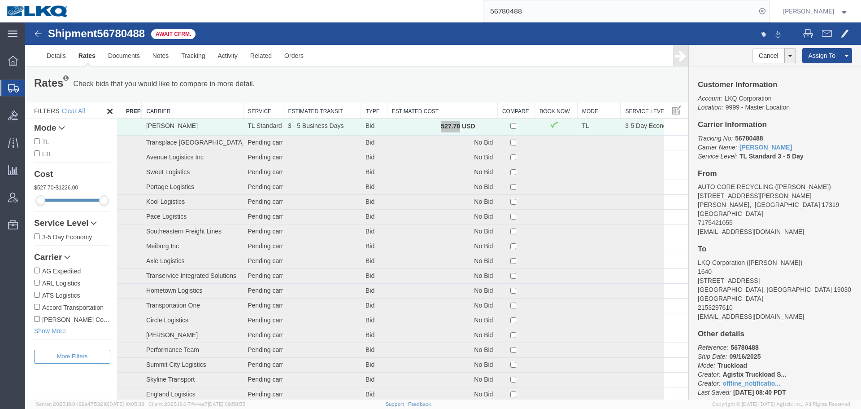
click at [537, 22] on input "56780488" at bounding box center [620, 11] width 273 height 22
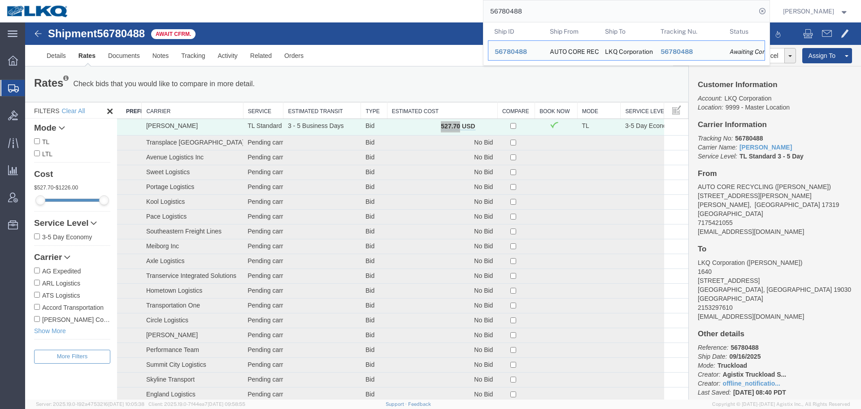
paste input "959"
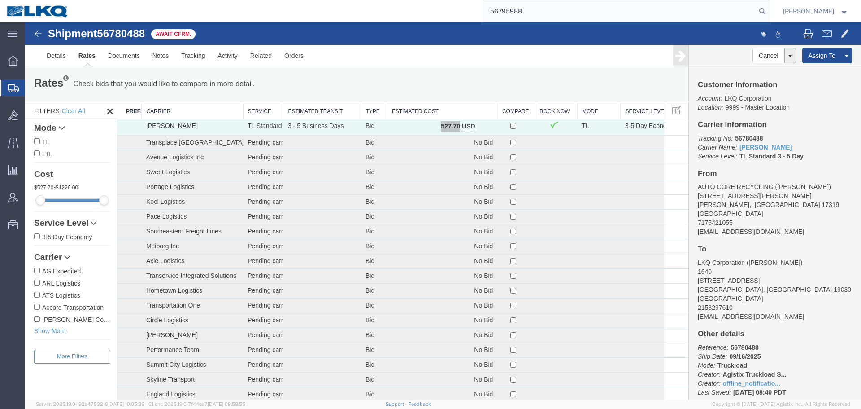
type input "56795988"
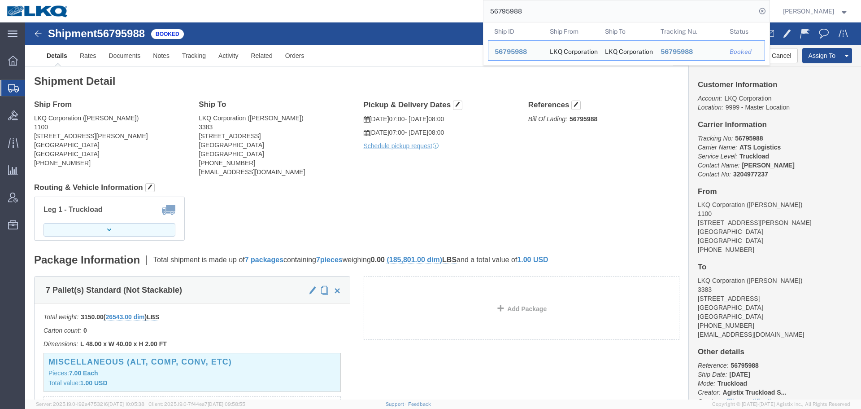
click button "button"
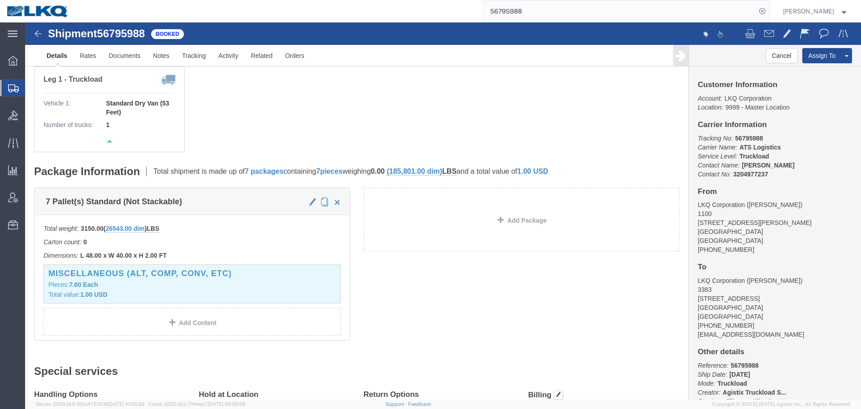
scroll to position [135, 0]
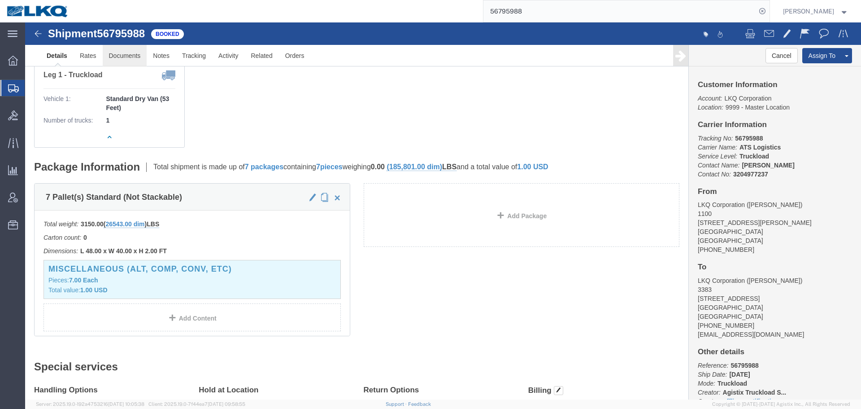
click link "Documents"
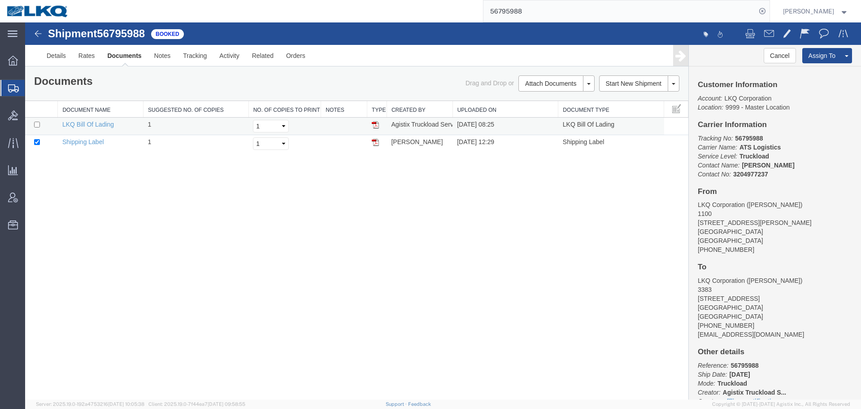
click at [376, 125] on img at bounding box center [375, 124] width 7 height 7
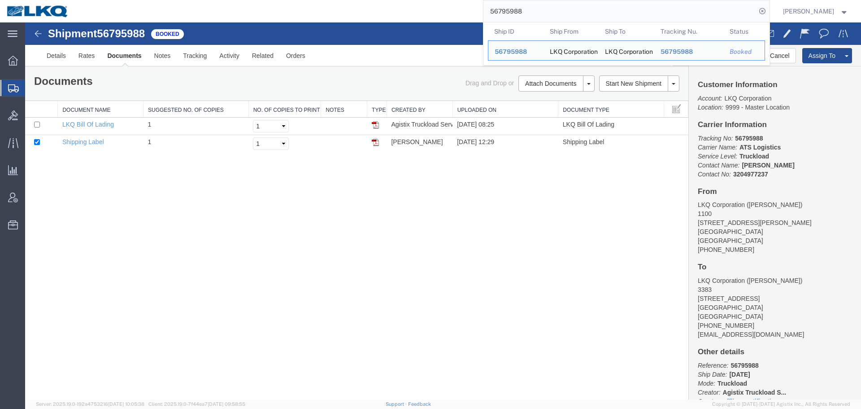
click at [547, 12] on input "56795988" at bounding box center [620, 11] width 273 height 22
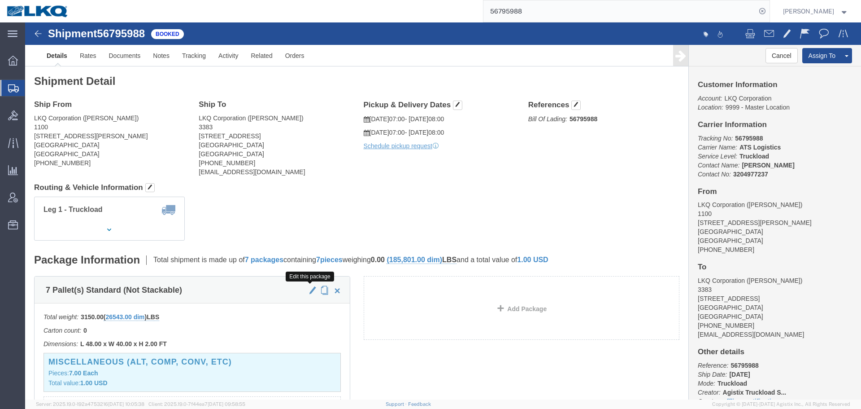
drag, startPoint x: 310, startPoint y: 290, endPoint x: 285, endPoint y: 268, distance: 33.7
click span "button"
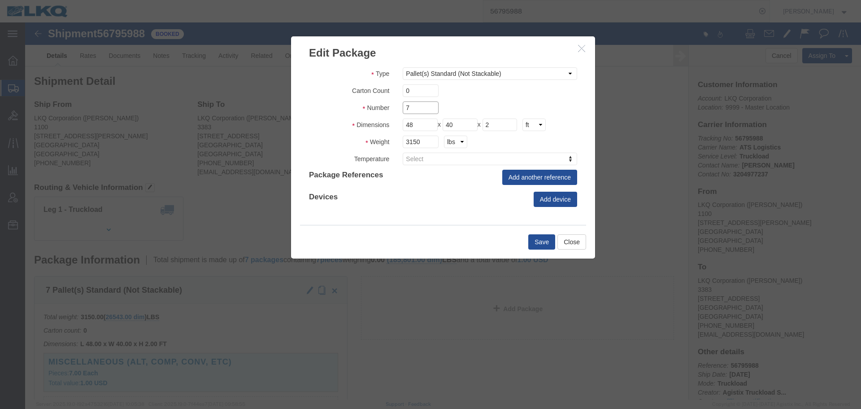
drag, startPoint x: 393, startPoint y: 88, endPoint x: 374, endPoint y: 87, distance: 19.3
click div "7"
type input "8"
click button "Save"
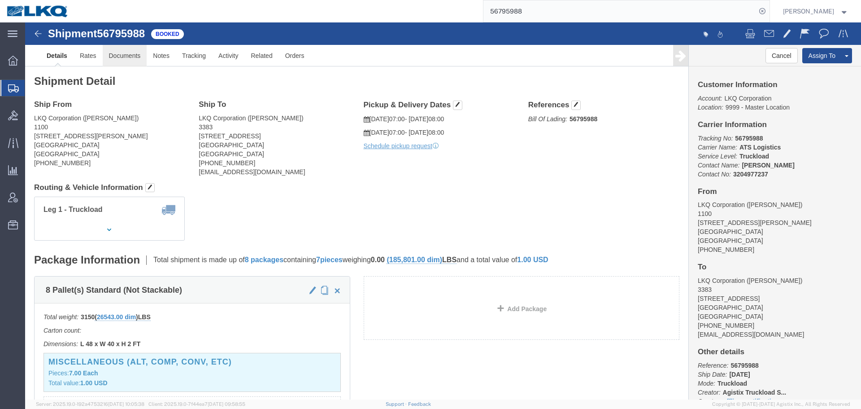
click link "Documents"
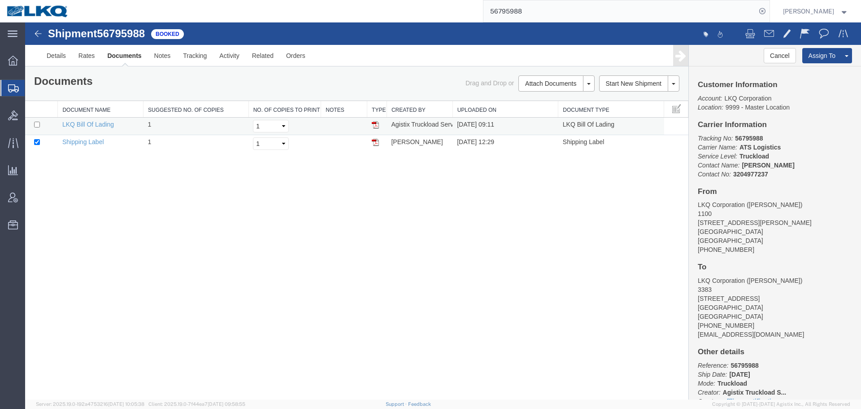
click at [377, 124] on img at bounding box center [375, 124] width 7 height 7
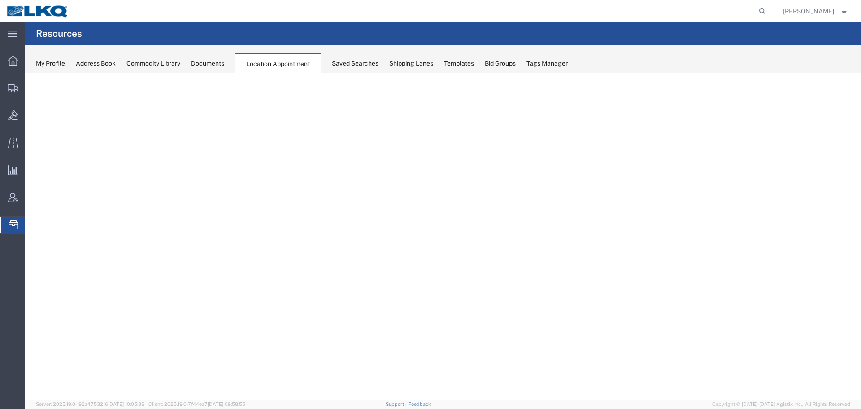
select select "28018"
select select "agendaWeek"
